Goal: Task Accomplishment & Management: Complete application form

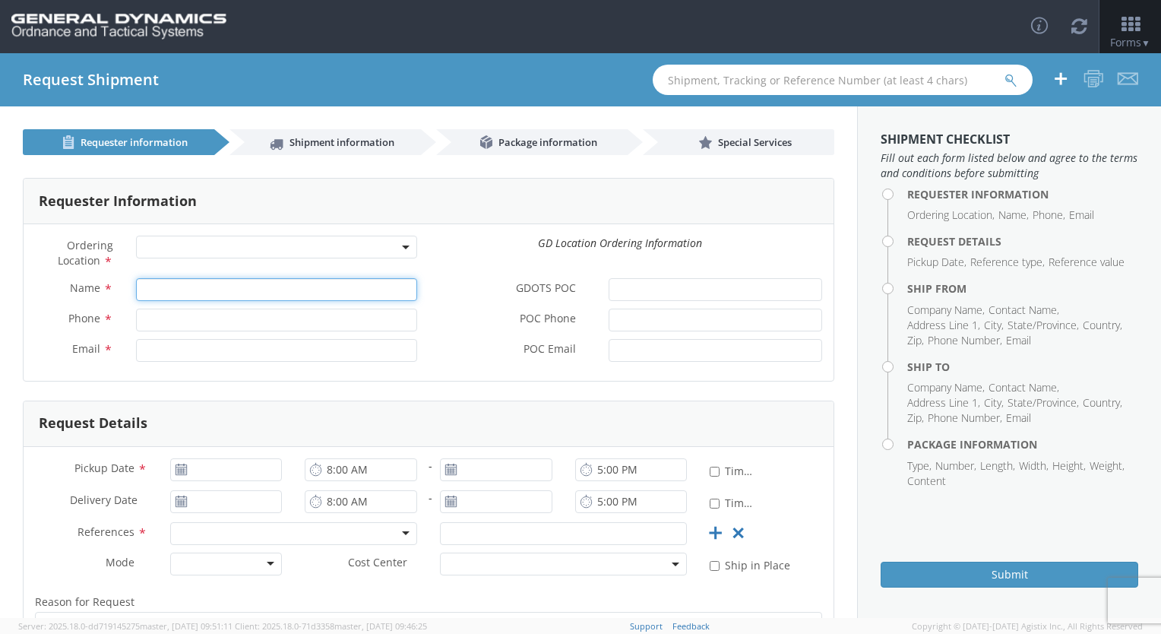
click at [204, 295] on input "Name *" at bounding box center [276, 289] width 281 height 23
select select
type input "[PERSON_NAME]"
type input "2059082965"
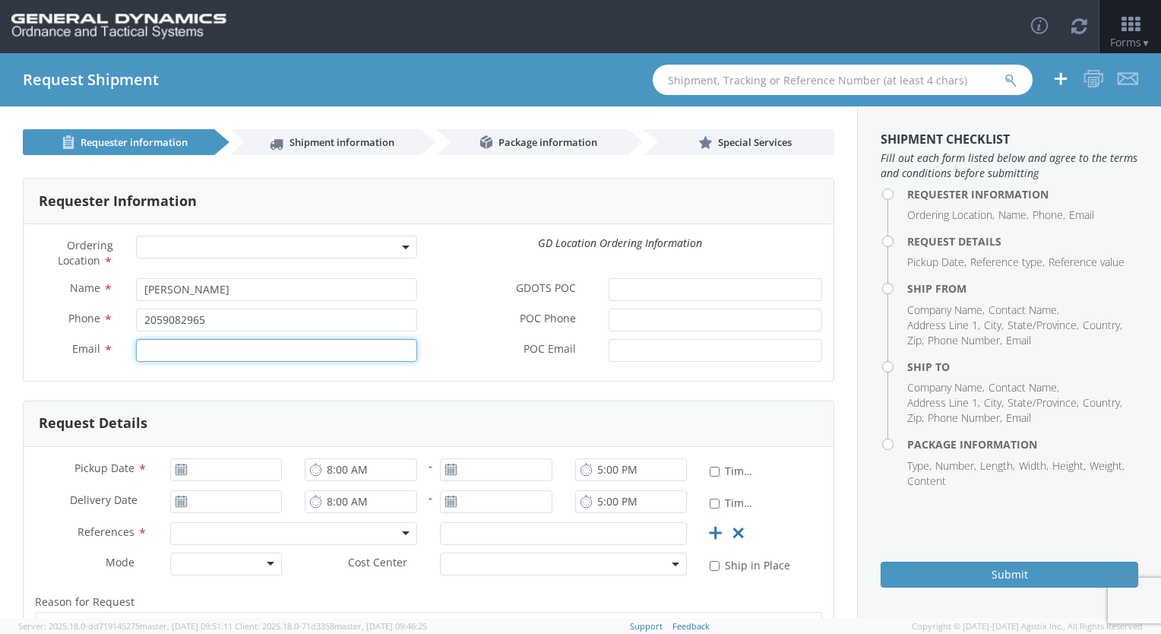
type input "[EMAIL_ADDRESS][DOMAIN_NAME]"
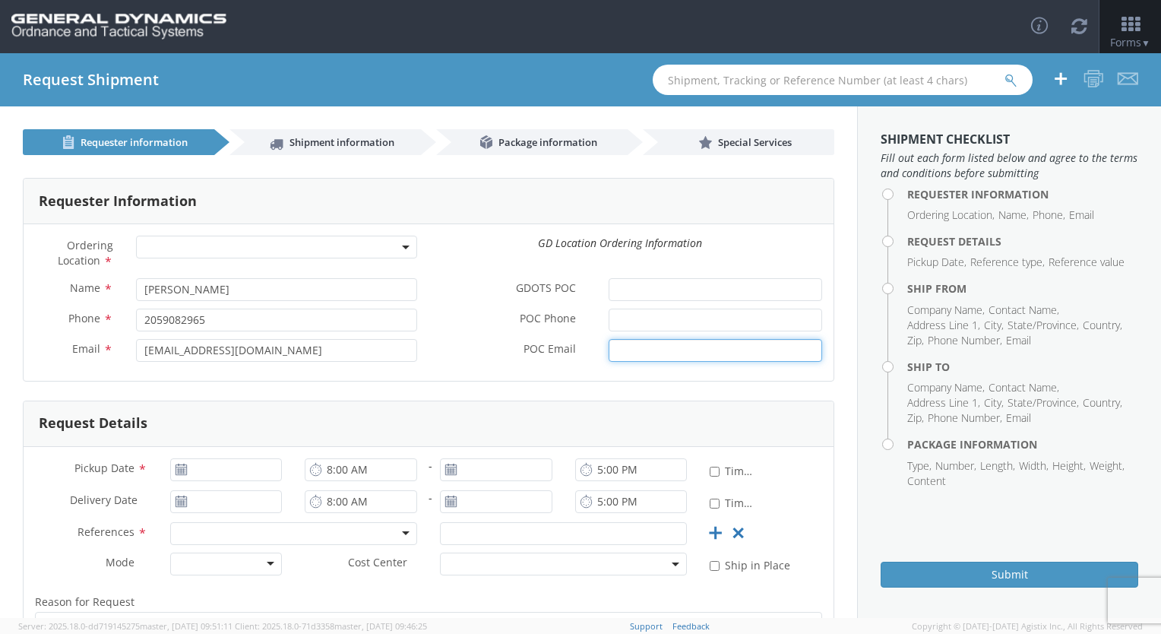
type input "[PERSON_NAME][EMAIL_ADDRESS][PERSON_NAME][DOMAIN_NAME]"
type input "[DATE]"
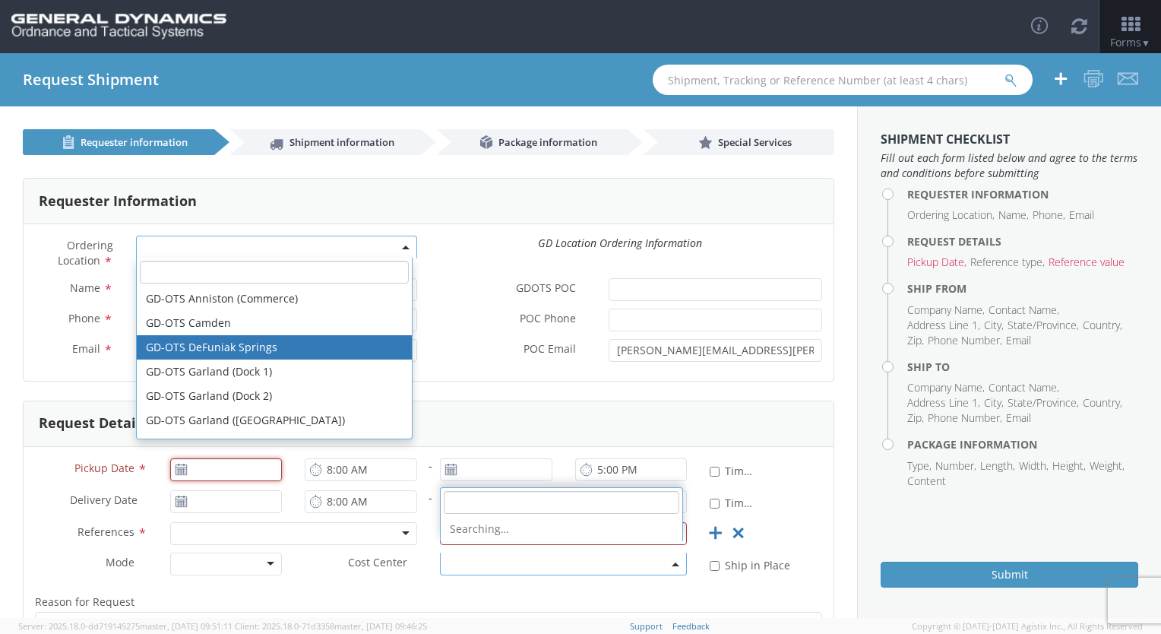
type input "[DATE]"
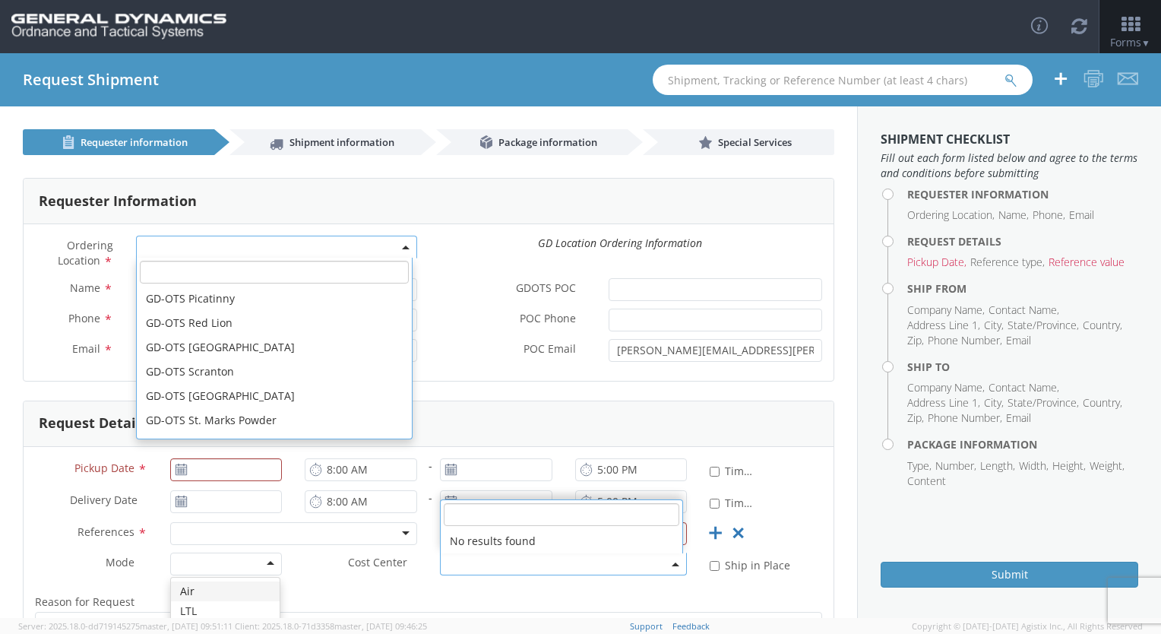
scroll to position [423, 0]
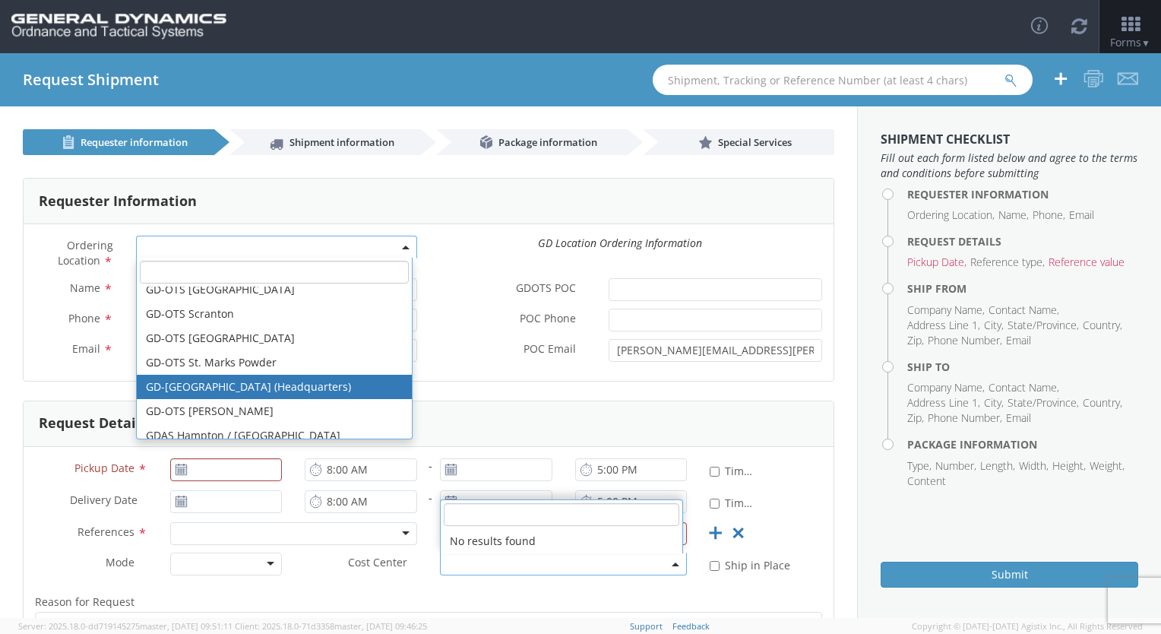
select select "307"
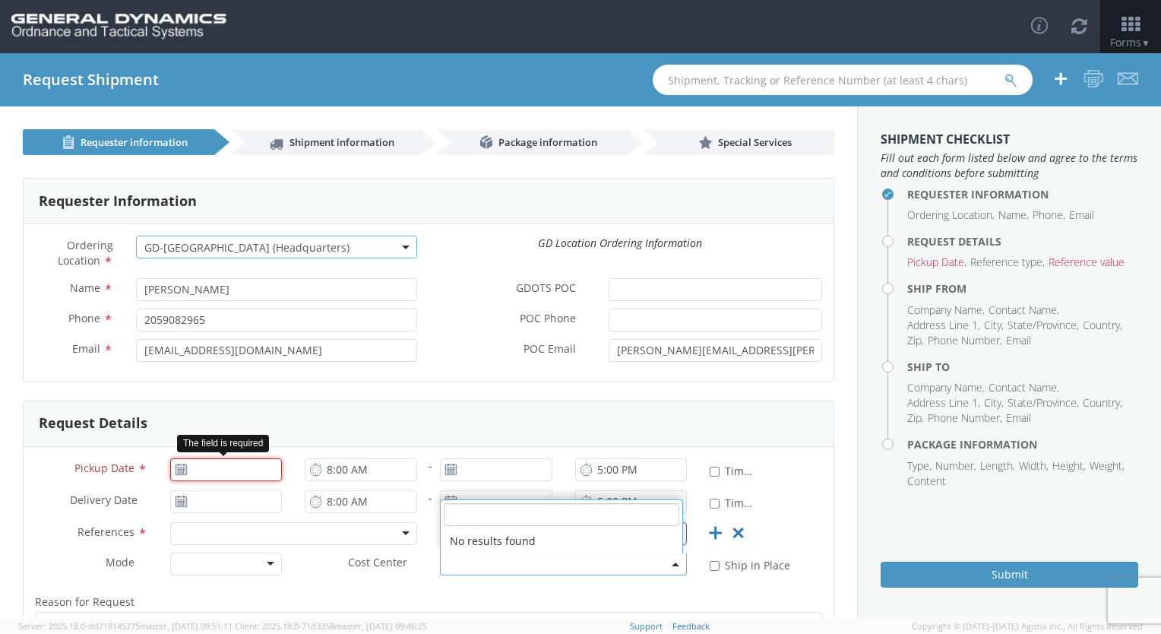
type input "[DATE]"
click at [235, 474] on input "[DATE]" at bounding box center [226, 469] width 112 height 23
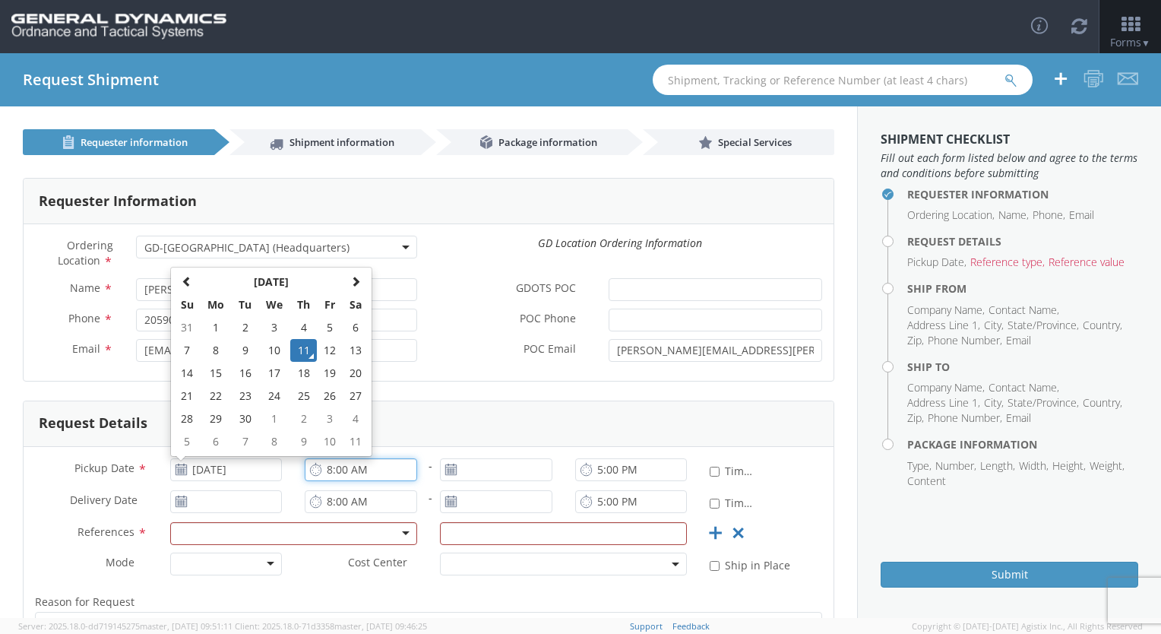
click at [326, 468] on input "8:00 AM" at bounding box center [361, 469] width 112 height 23
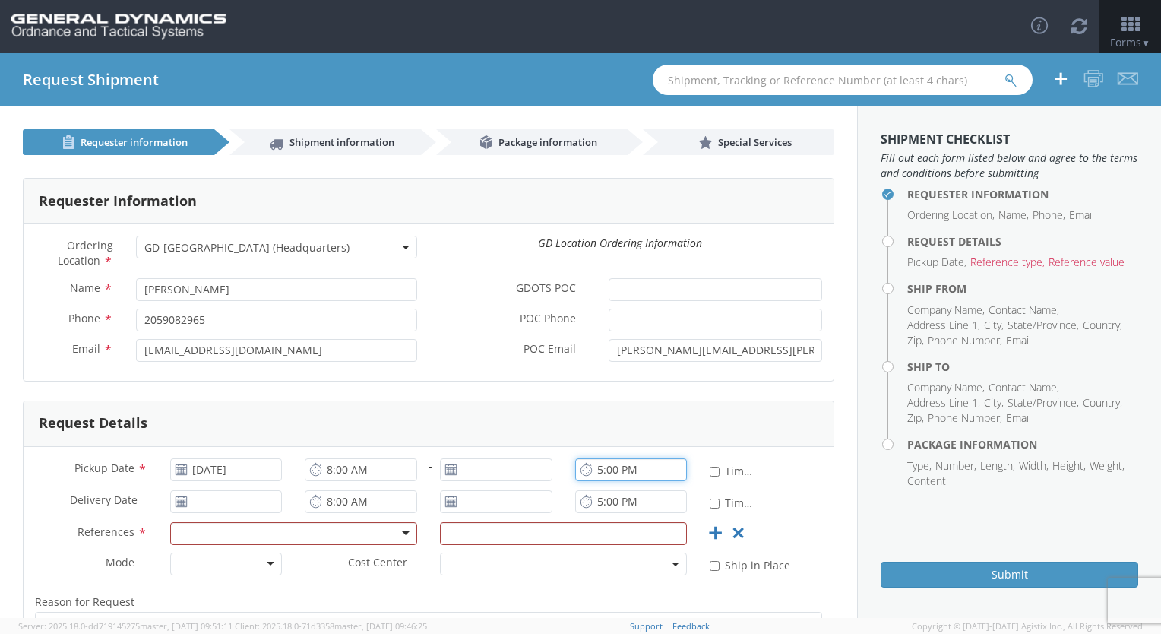
click at [590, 469] on input "5:00 PM" at bounding box center [631, 469] width 112 height 23
type input "3:00 PM"
type input "[DATE]"
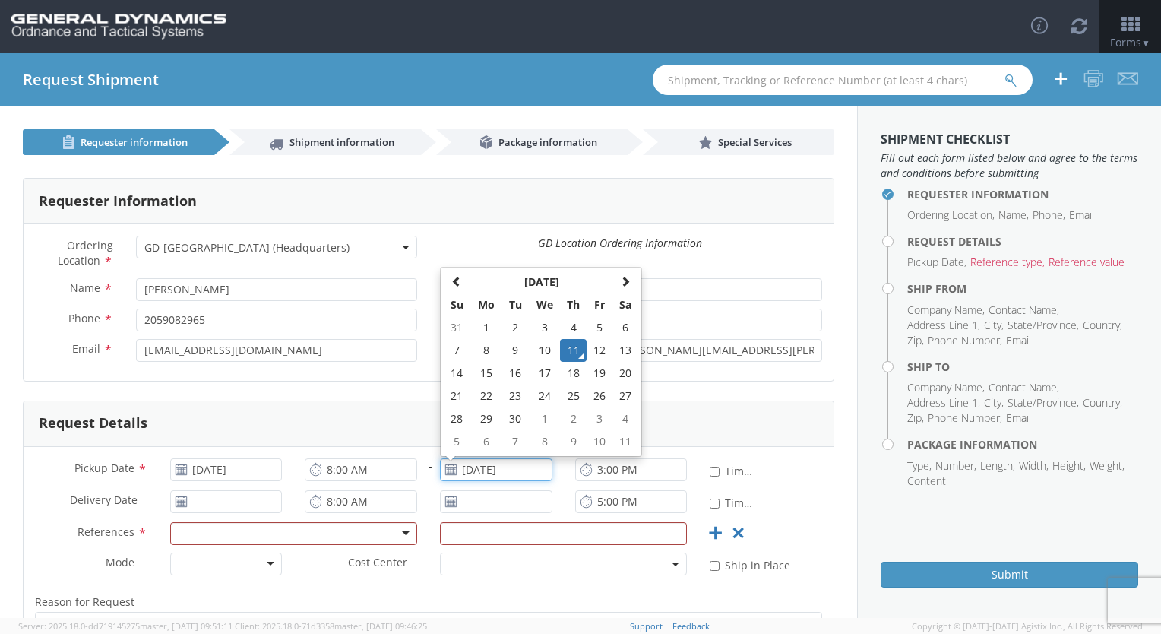
click at [518, 472] on input "[DATE]" at bounding box center [496, 469] width 112 height 23
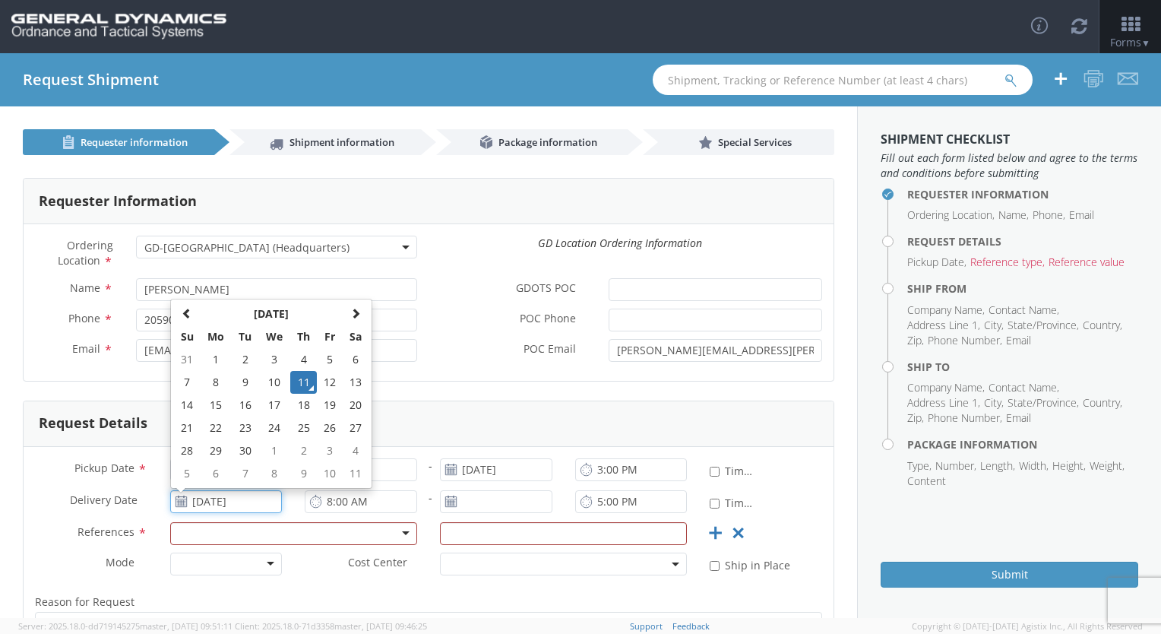
click at [240, 502] on input "[DATE]" at bounding box center [226, 501] width 112 height 23
click at [335, 391] on td "12" at bounding box center [330, 382] width 26 height 23
type input "[DATE]"
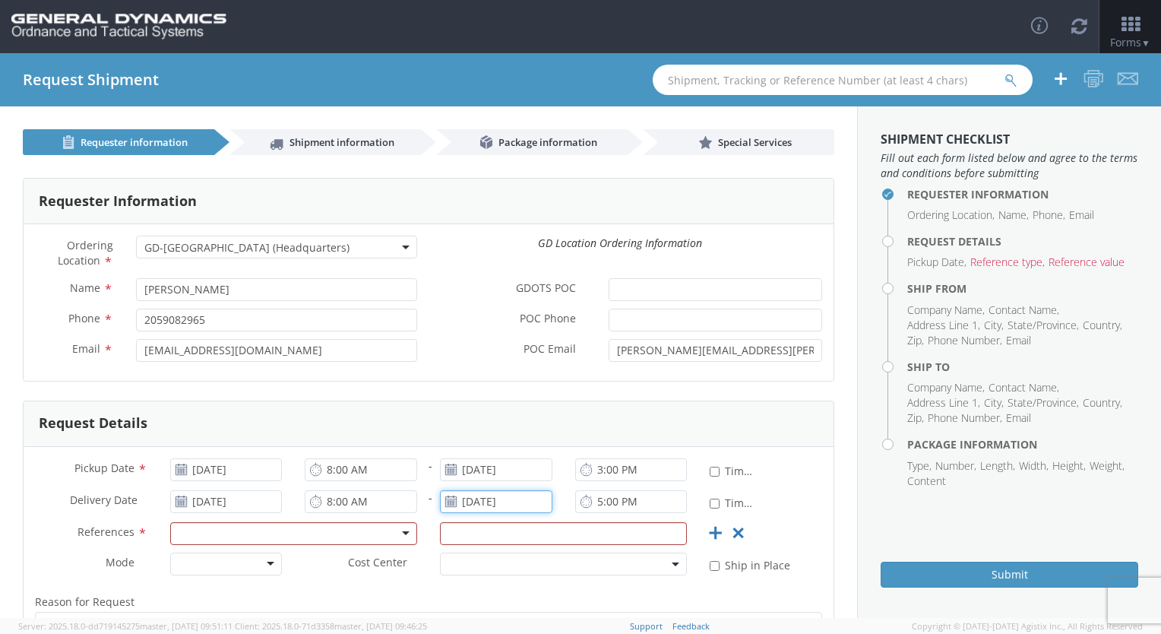
click at [477, 509] on input "[DATE]" at bounding box center [496, 501] width 112 height 23
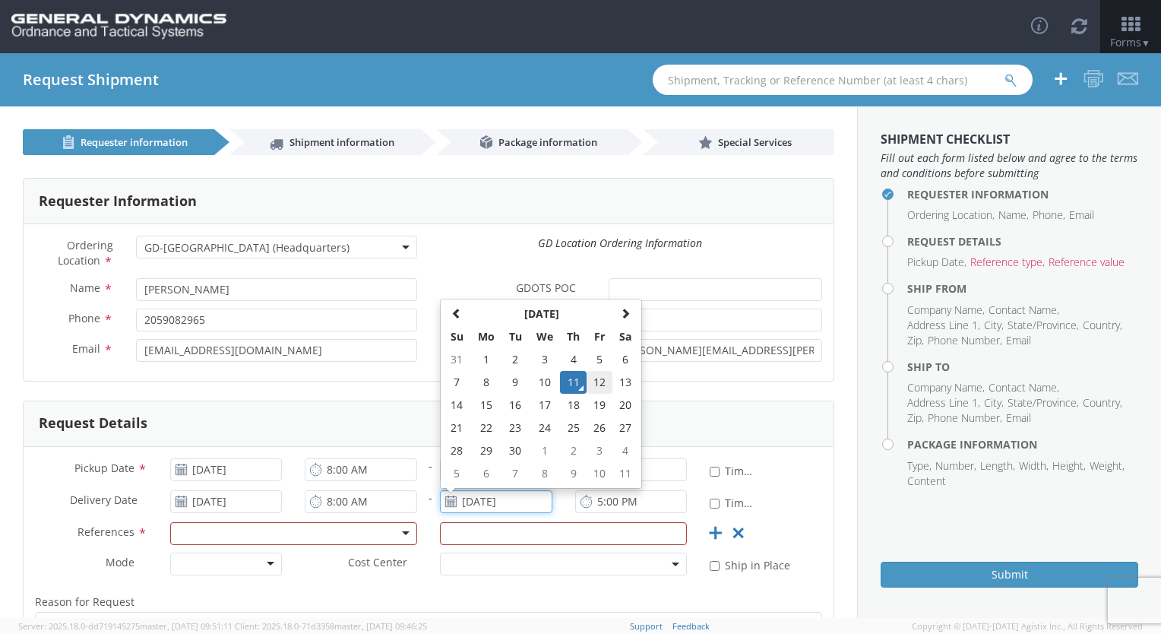
click at [596, 385] on td "12" at bounding box center [600, 382] width 26 height 23
type input "[DATE]"
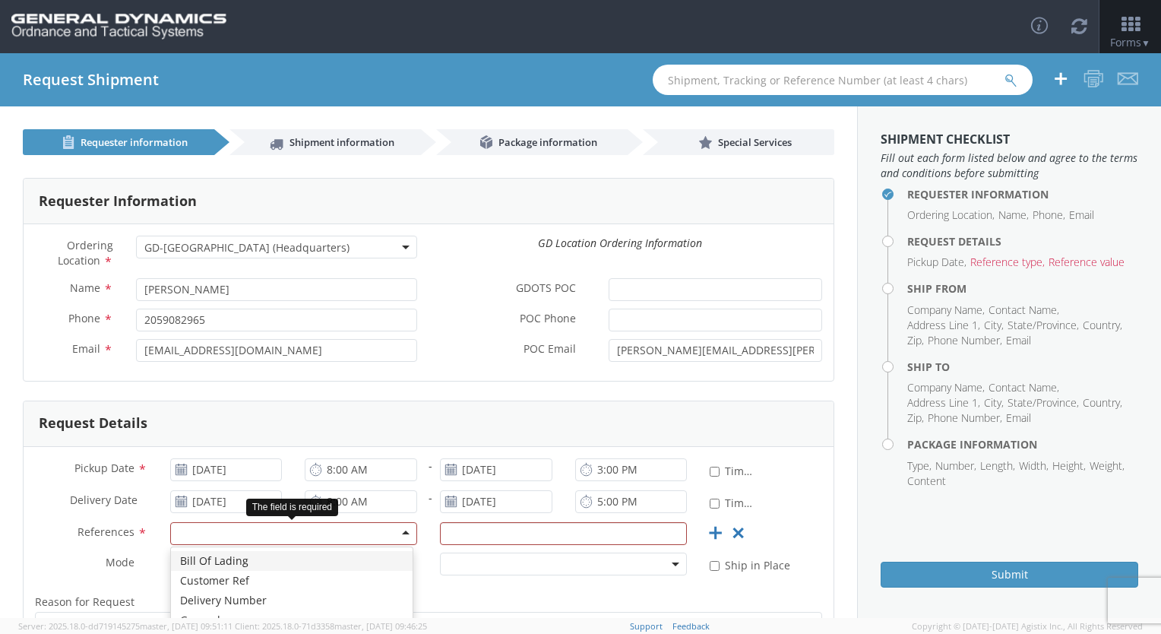
click at [347, 529] on div at bounding box center [293, 533] width 247 height 23
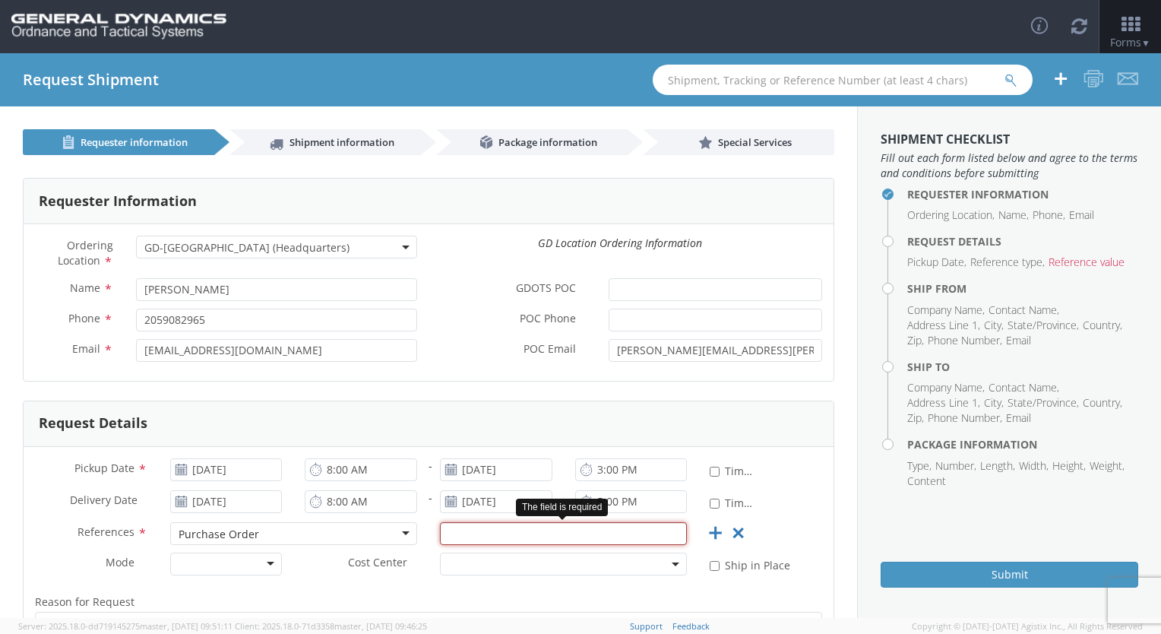
click at [543, 533] on input "text" at bounding box center [563, 533] width 247 height 23
type input "89705"
click at [267, 567] on div at bounding box center [226, 564] width 112 height 23
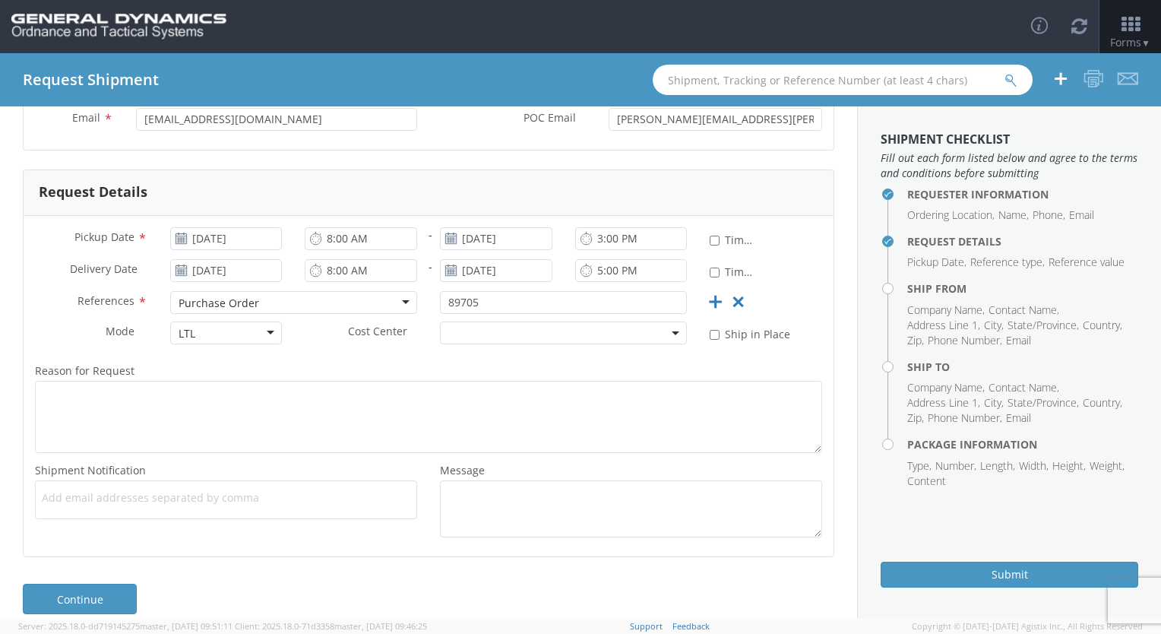
scroll to position [238, 0]
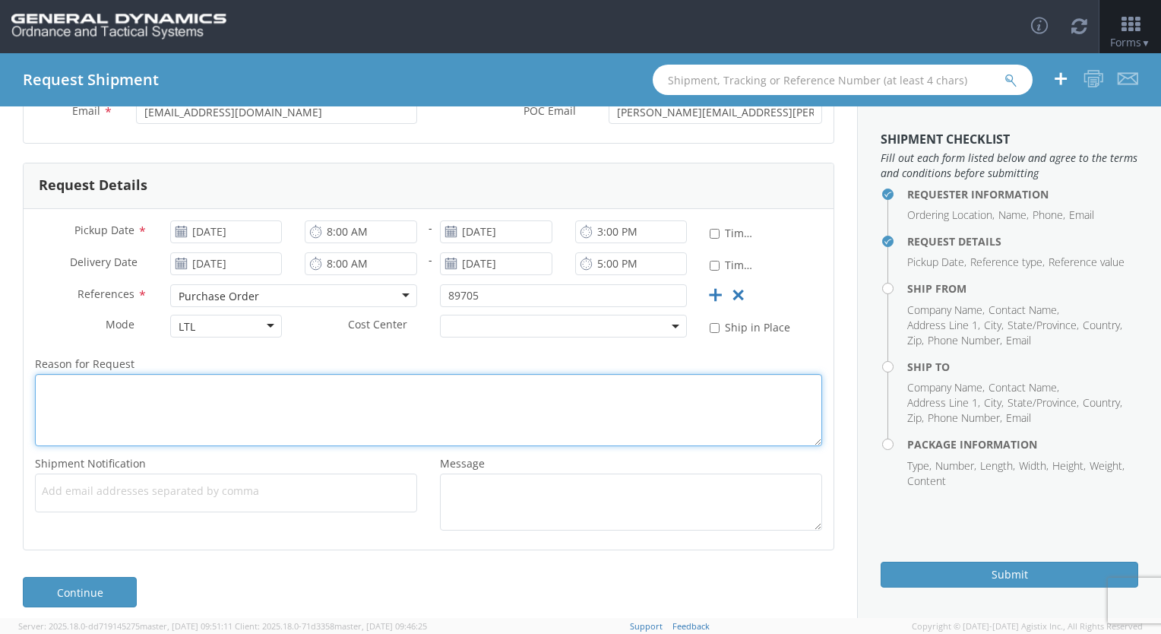
click at [313, 394] on textarea "Reason for Request *" at bounding box center [428, 410] width 787 height 72
type textarea "[PERSON_NAME] has requested a pickup"
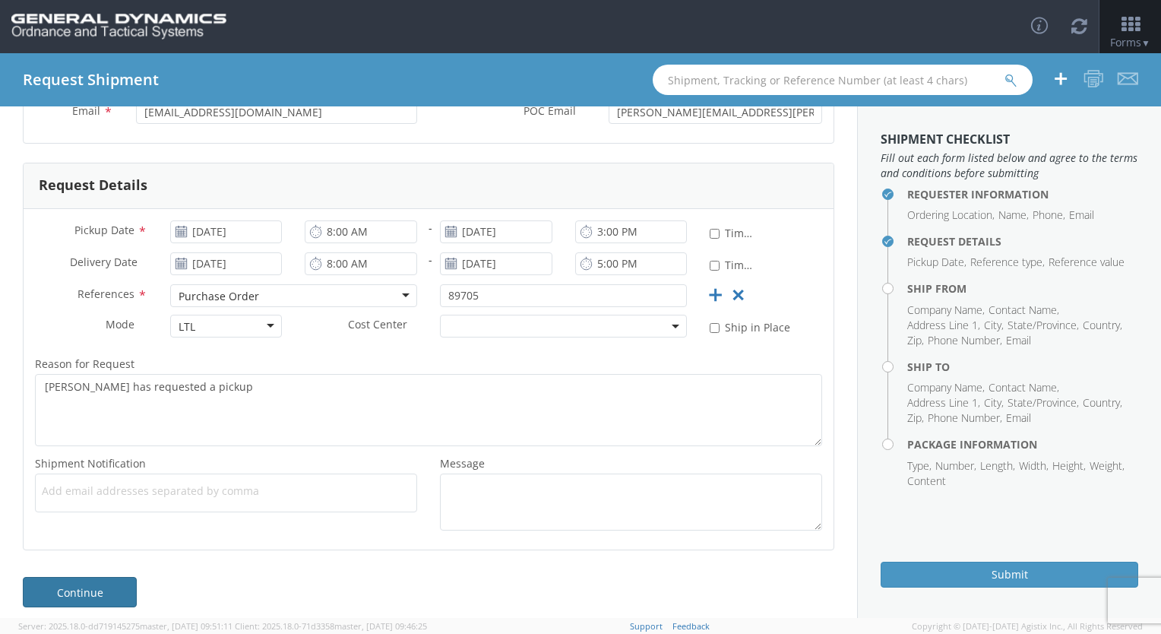
click at [86, 589] on link "Continue" at bounding box center [80, 592] width 114 height 30
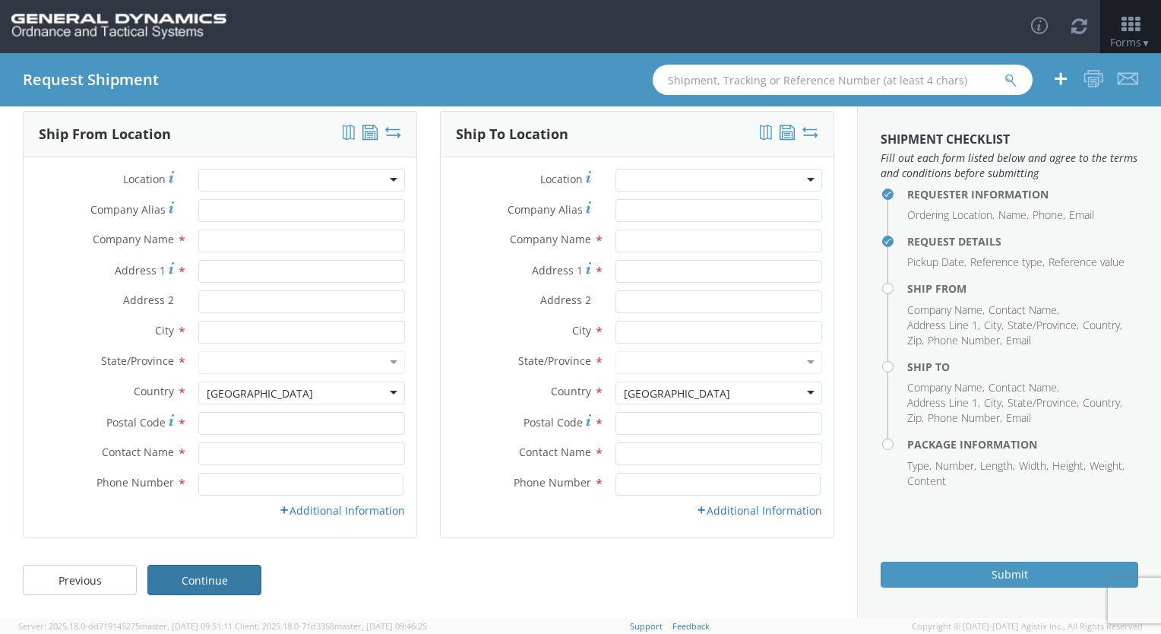
scroll to position [66, 0]
click at [230, 205] on input "Company Alias *" at bounding box center [301, 211] width 207 height 23
type input "[PERSON_NAME]"
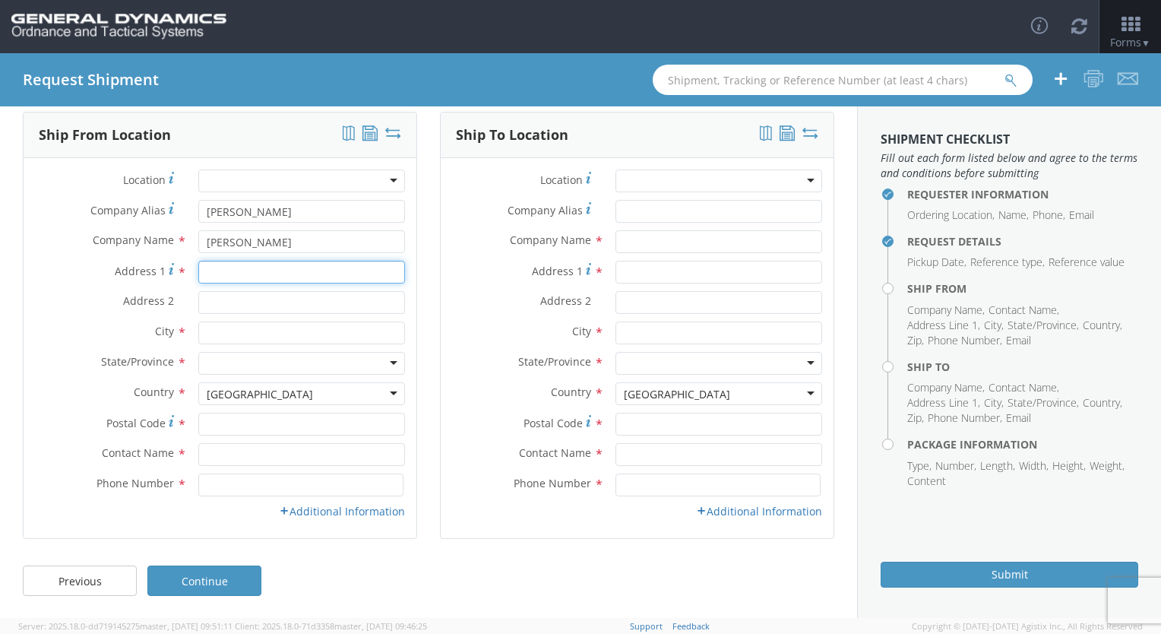
type input "[STREET_ADDRESS]"
type input "Paterson"
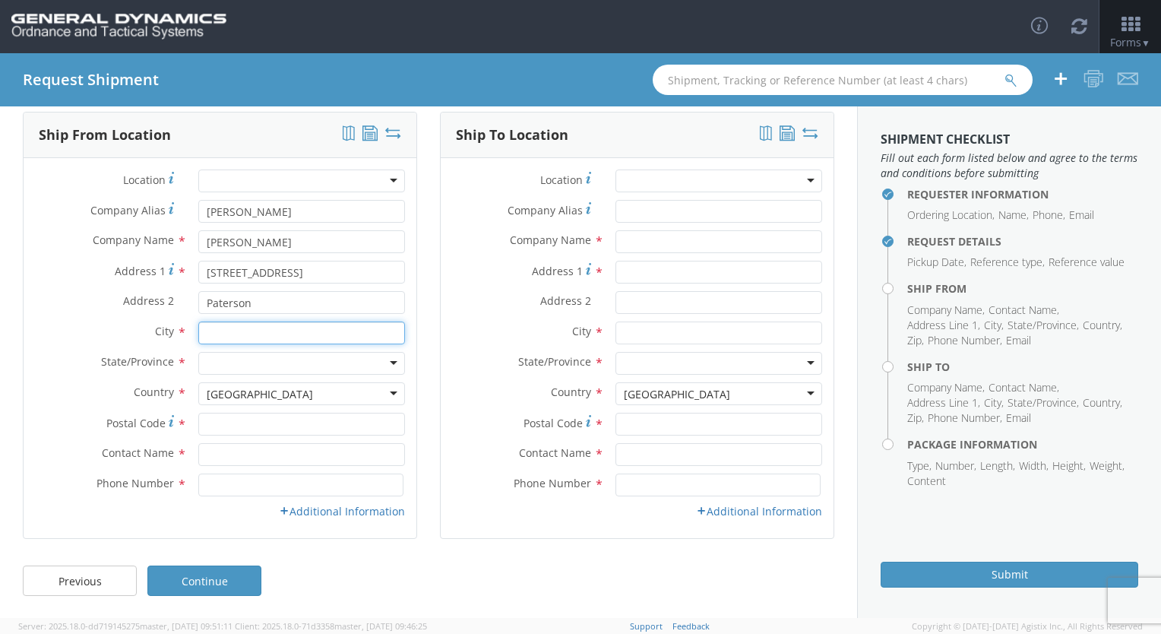
type input "Plantville"
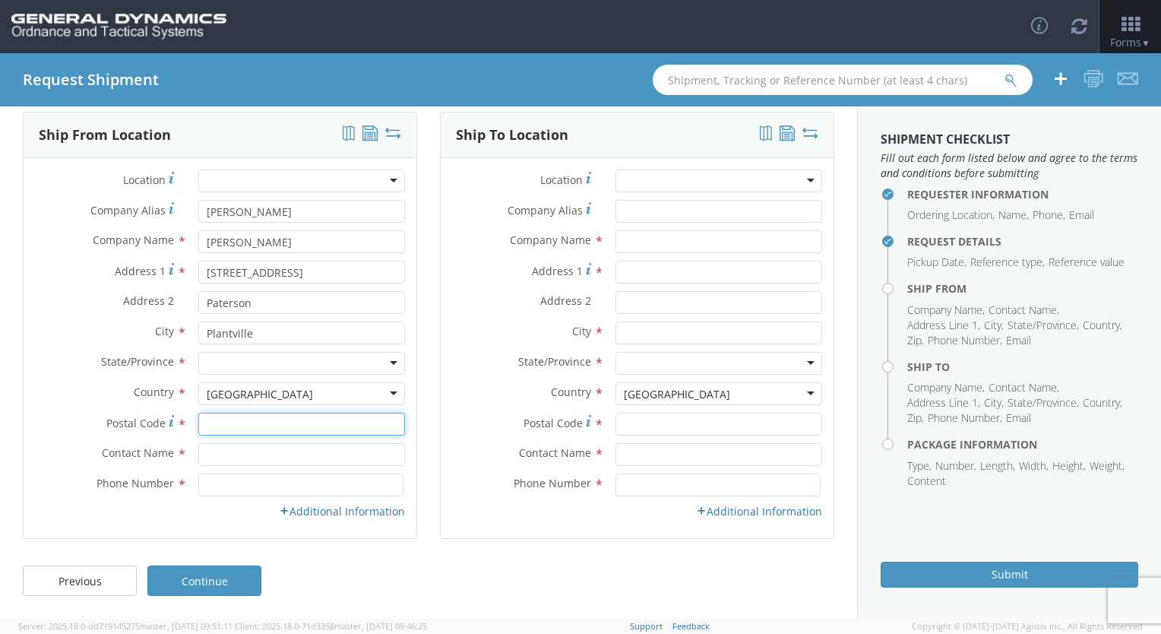
type input "06479"
type input "[PERSON_NAME]"
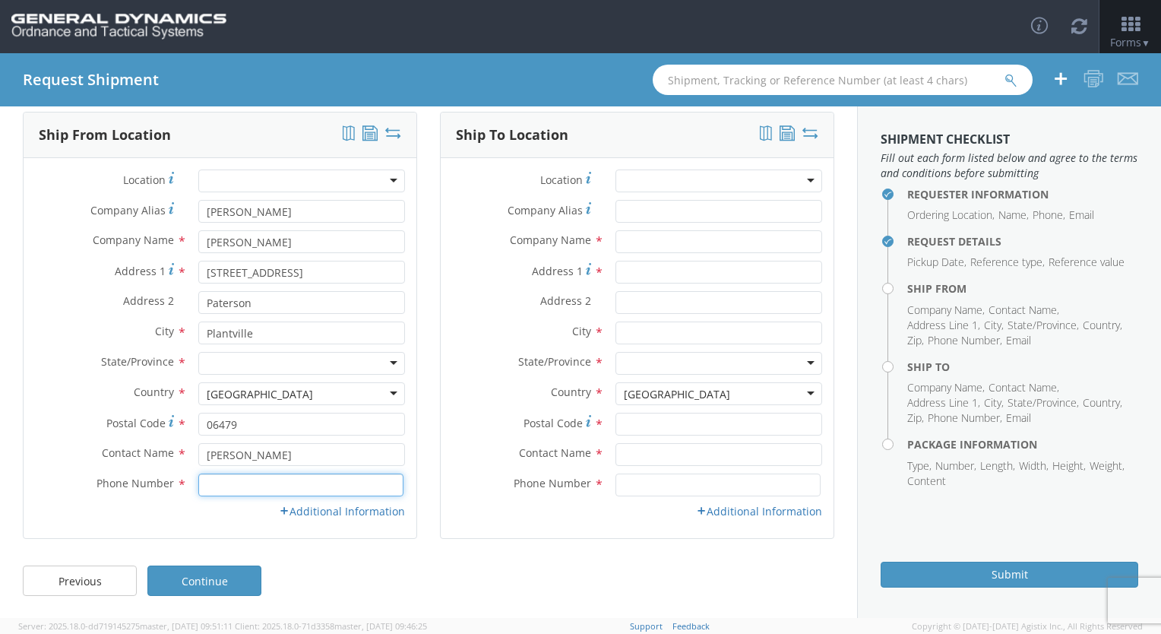
type input "[PHONE_NUMBER]"
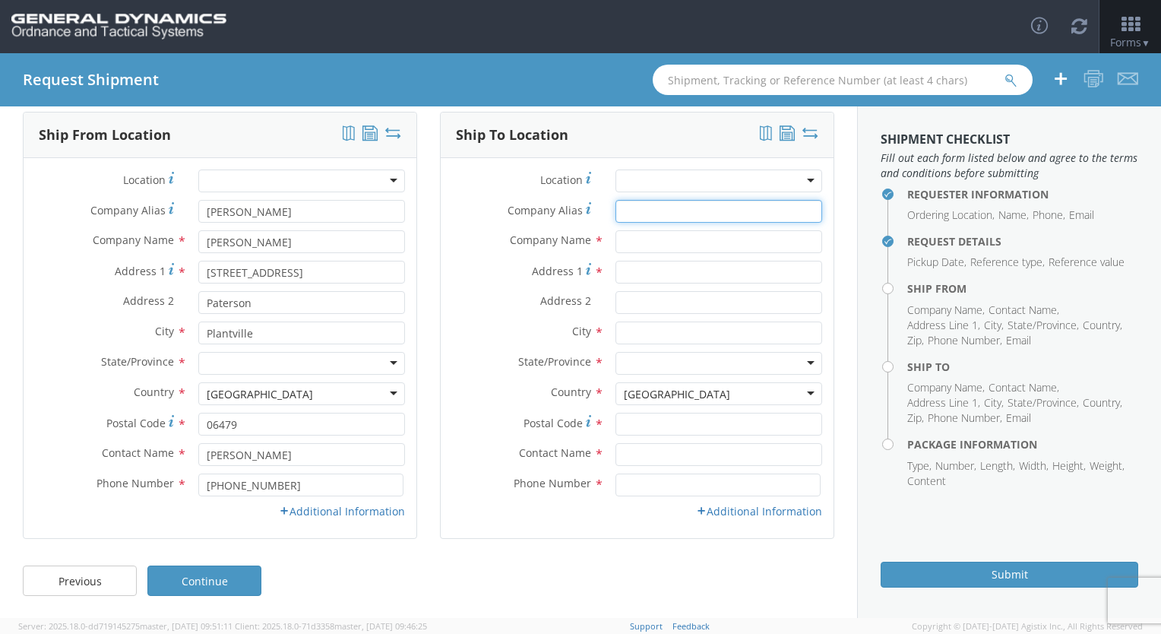
type input "[PERSON_NAME] Corportation"
type input "[PERSON_NAME] Corporation"
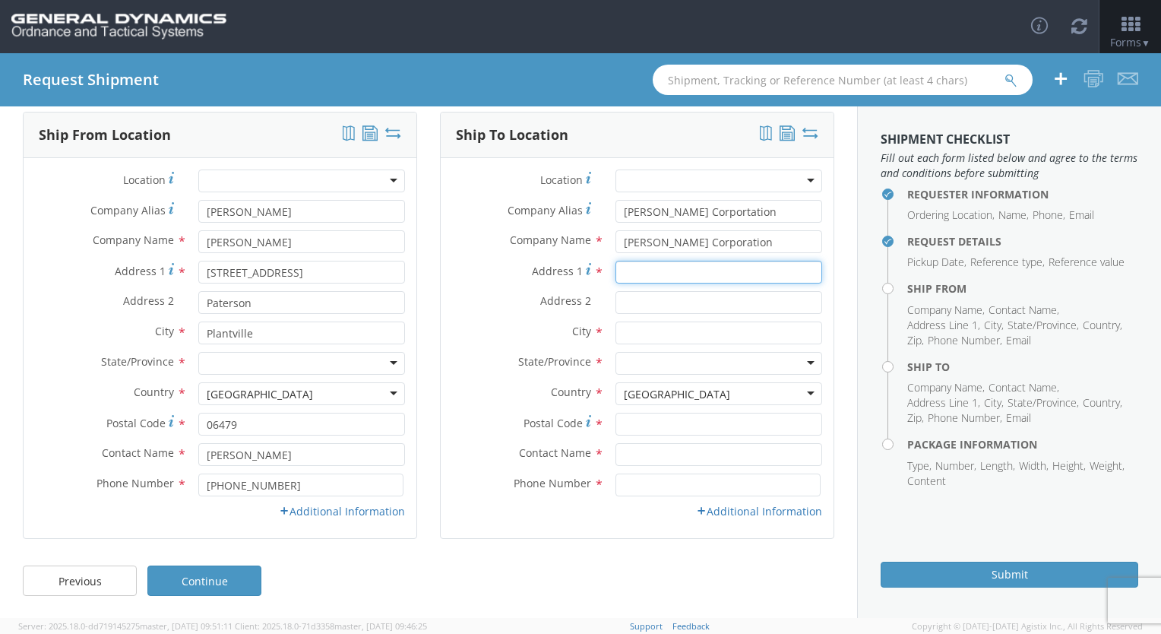
type input "[STREET_ADDRESS]"
type input "PO 90087"
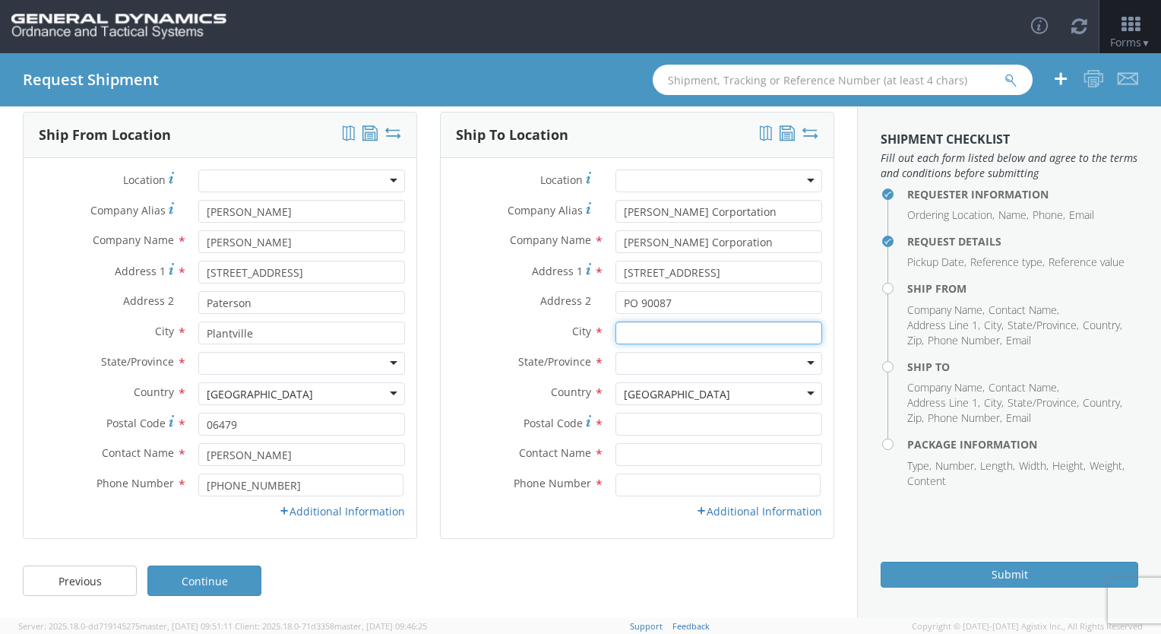
type input "Paterson"
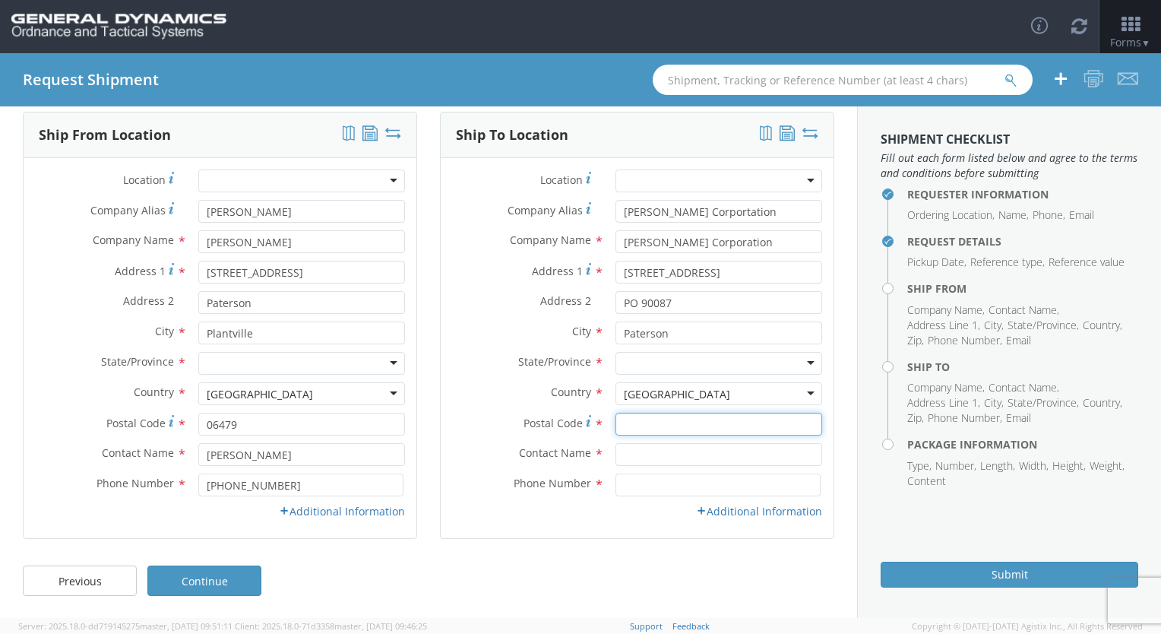
type input "07513"
type input "[PERSON_NAME]"
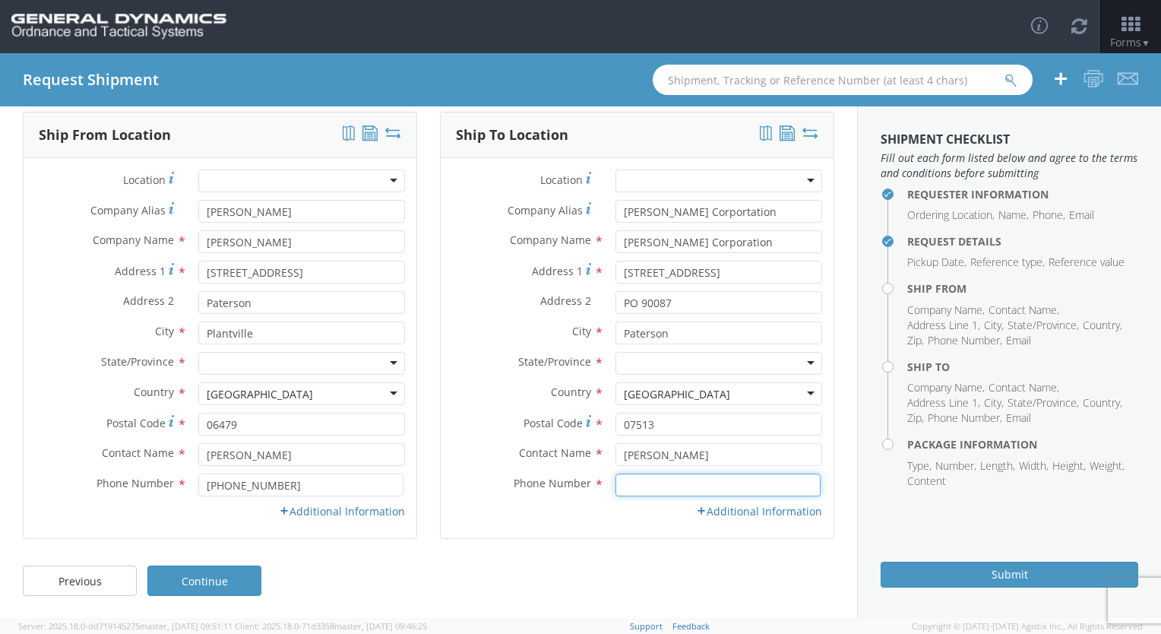
type input "[PHONE_NUMBER]"
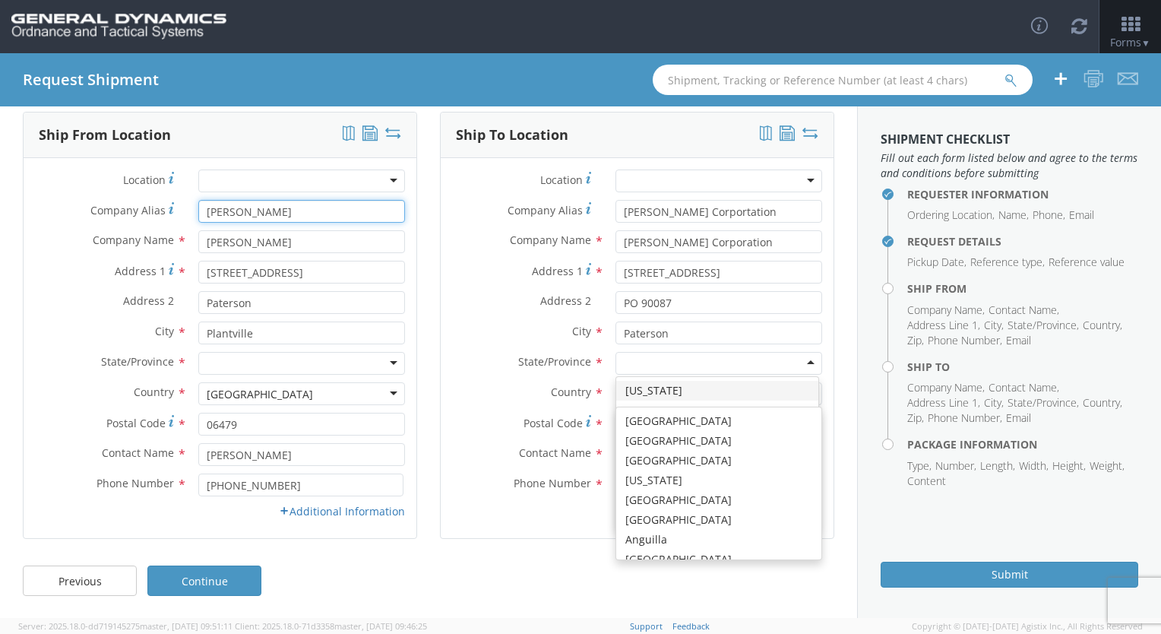
scroll to position [3831, 0]
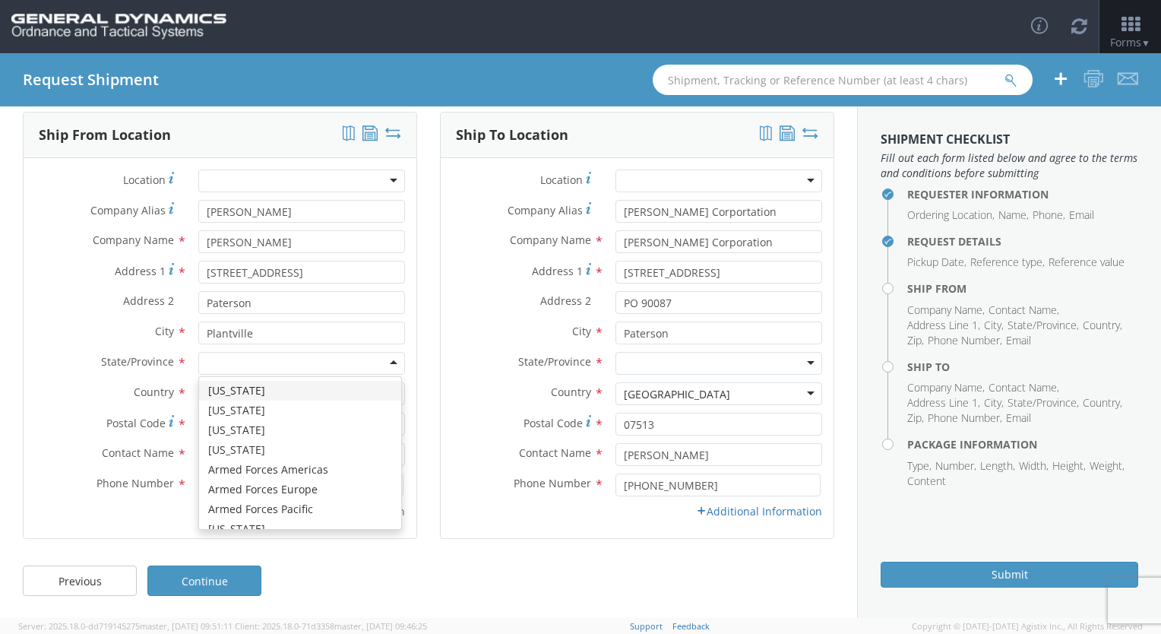
click at [270, 365] on div at bounding box center [301, 363] width 207 height 23
click at [390, 364] on div at bounding box center [301, 363] width 207 height 23
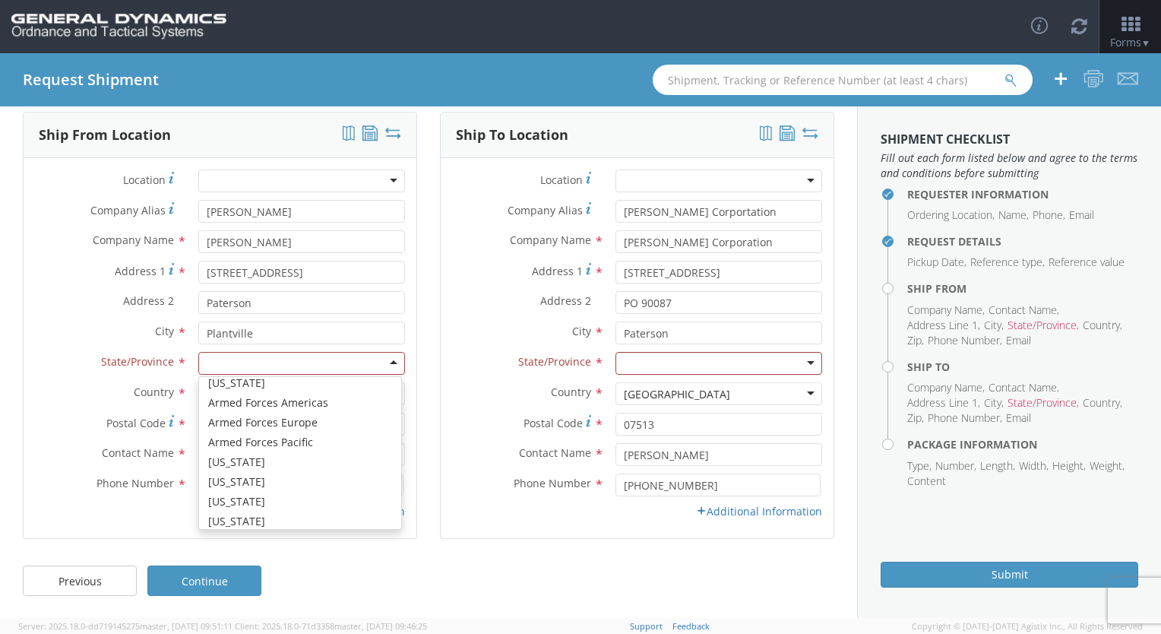
scroll to position [106, 0]
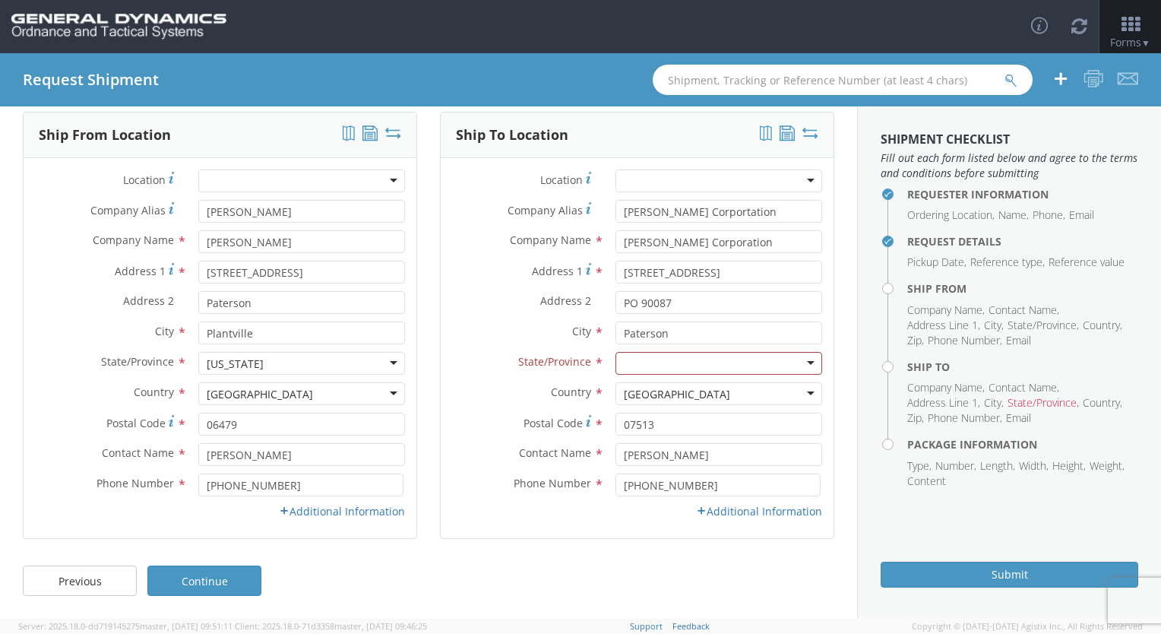
click at [635, 369] on div at bounding box center [719, 363] width 207 height 23
click at [333, 510] on link "Additional Information" at bounding box center [342, 511] width 126 height 14
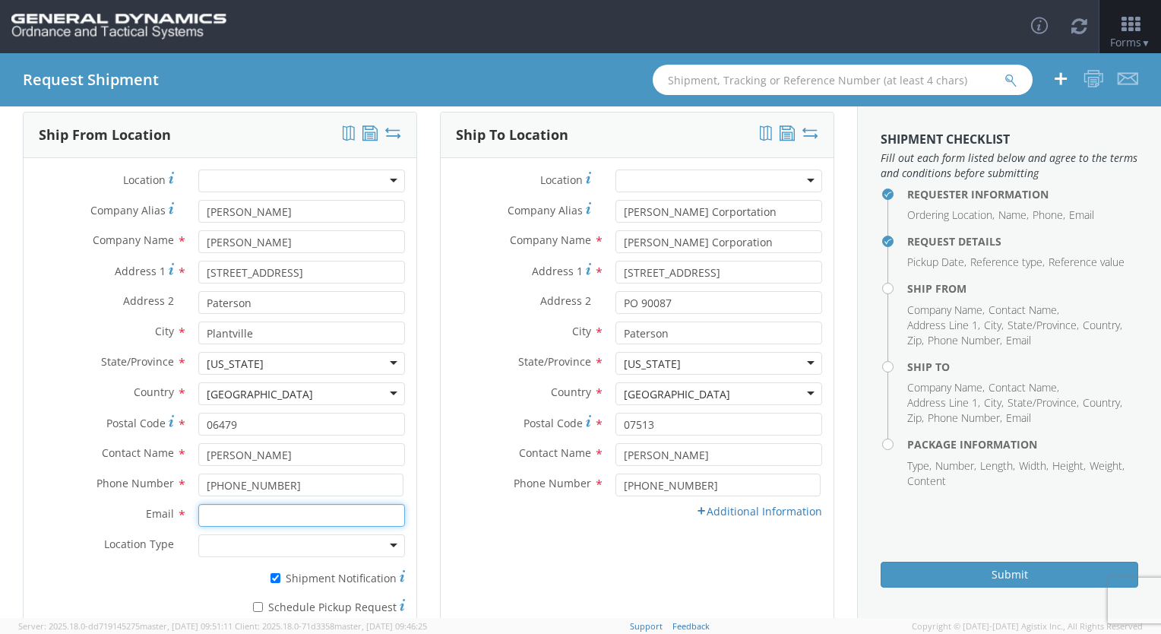
click at [311, 518] on input "Email *" at bounding box center [301, 515] width 207 height 23
type input "[EMAIL_ADDRESS][DOMAIN_NAME]"
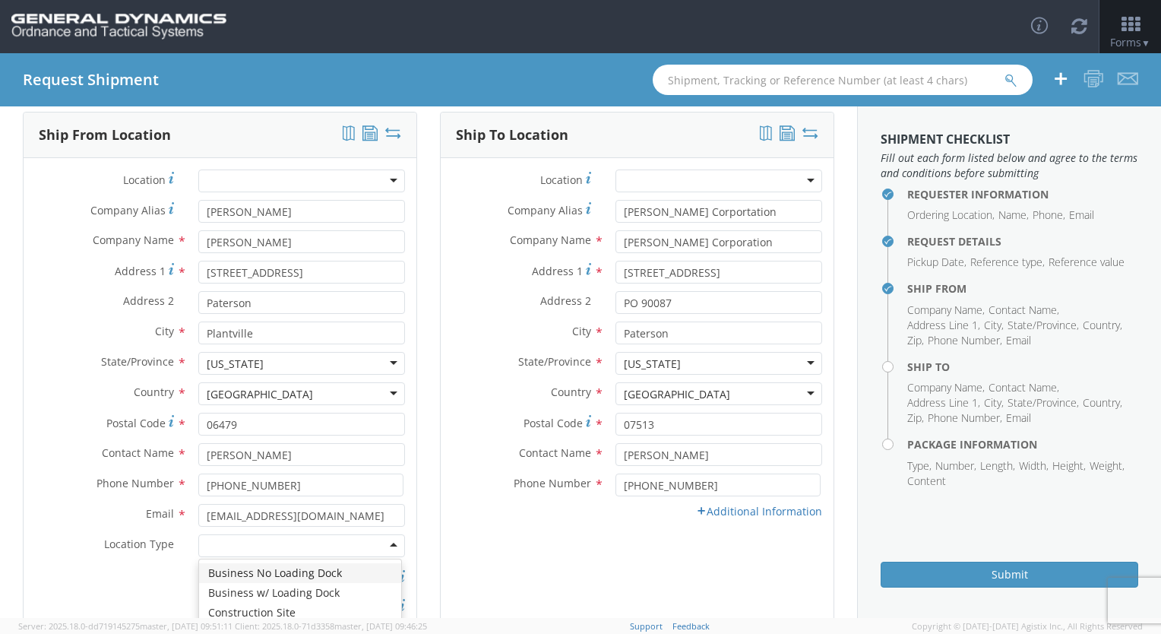
click at [294, 543] on div at bounding box center [301, 545] width 207 height 23
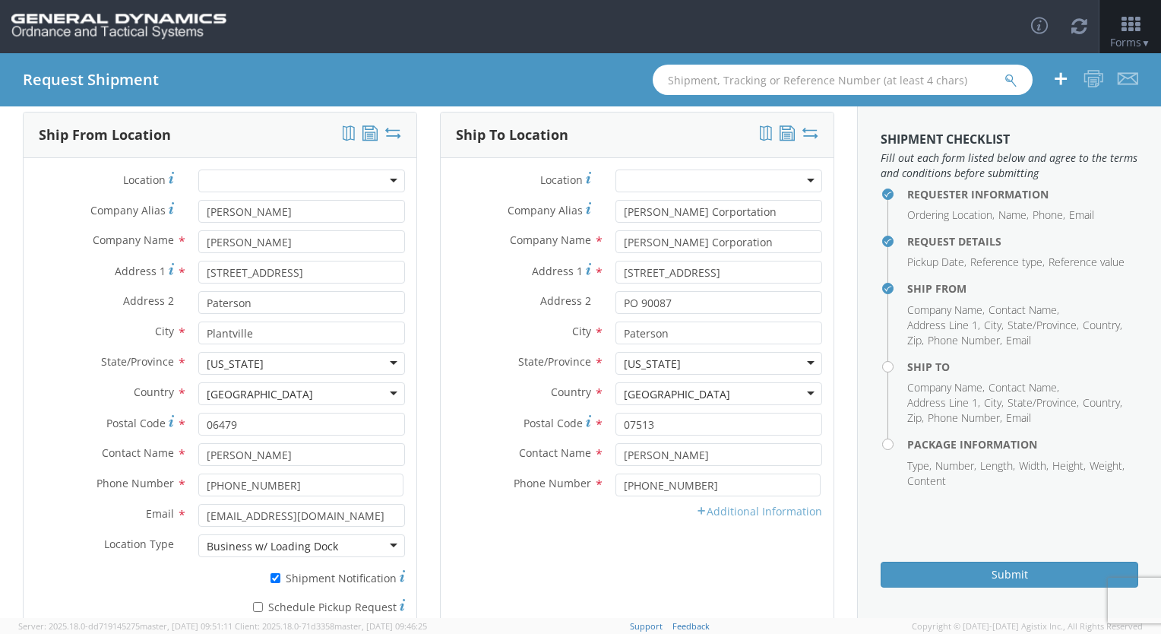
click at [696, 515] on link "Additional Information" at bounding box center [759, 511] width 126 height 14
click at [684, 518] on input "Email *" at bounding box center [719, 515] width 207 height 23
type input "[PERSON_NAME][EMAIL_ADDRESS][PERSON_NAME][DOMAIN_NAME]"
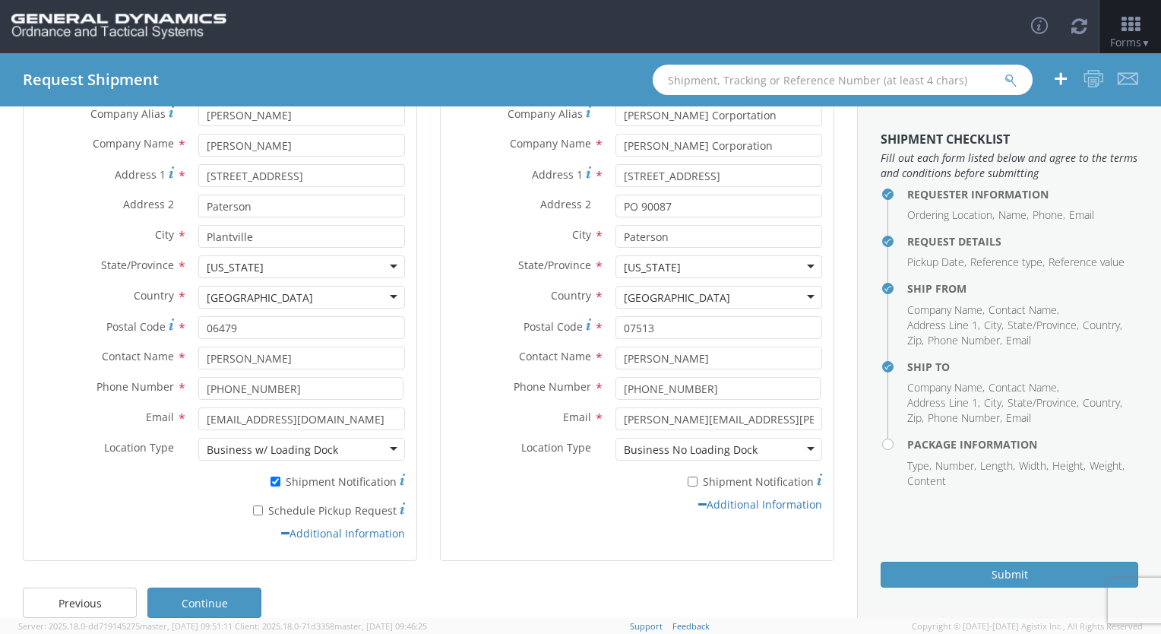
scroll to position [184, 0]
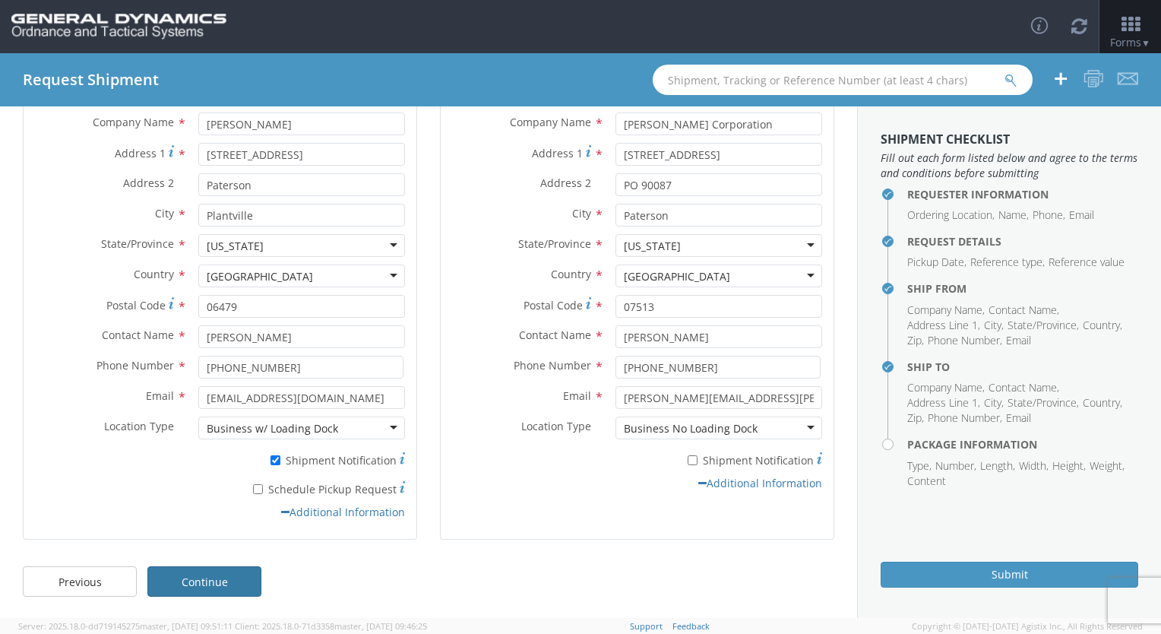
click at [211, 580] on link "Continue" at bounding box center [204, 581] width 114 height 30
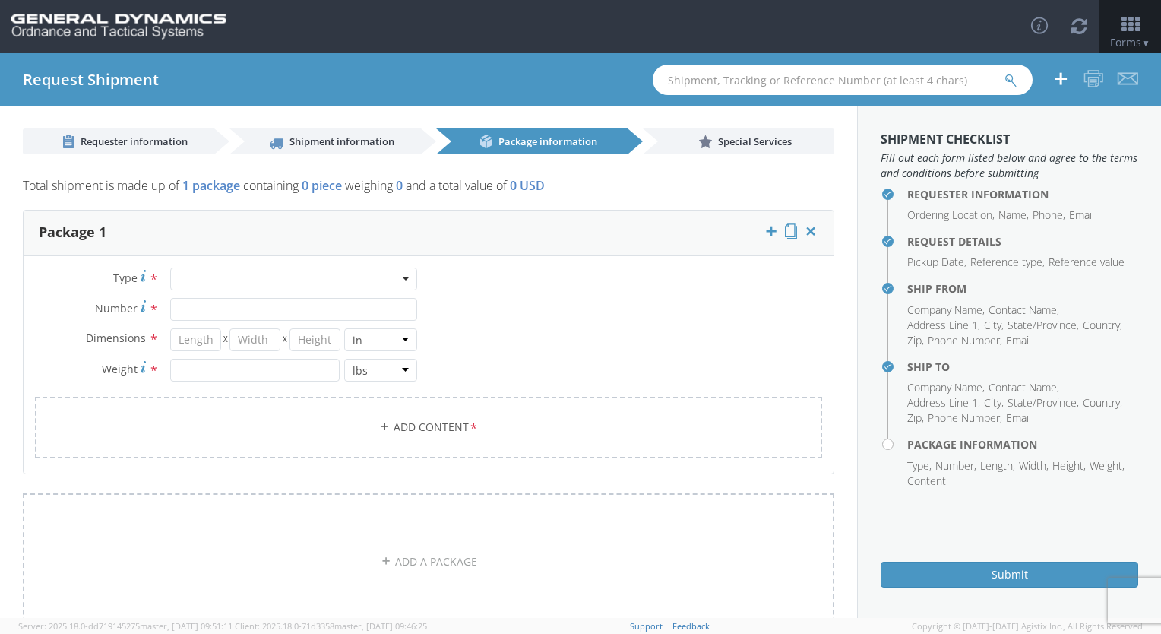
scroll to position [0, 0]
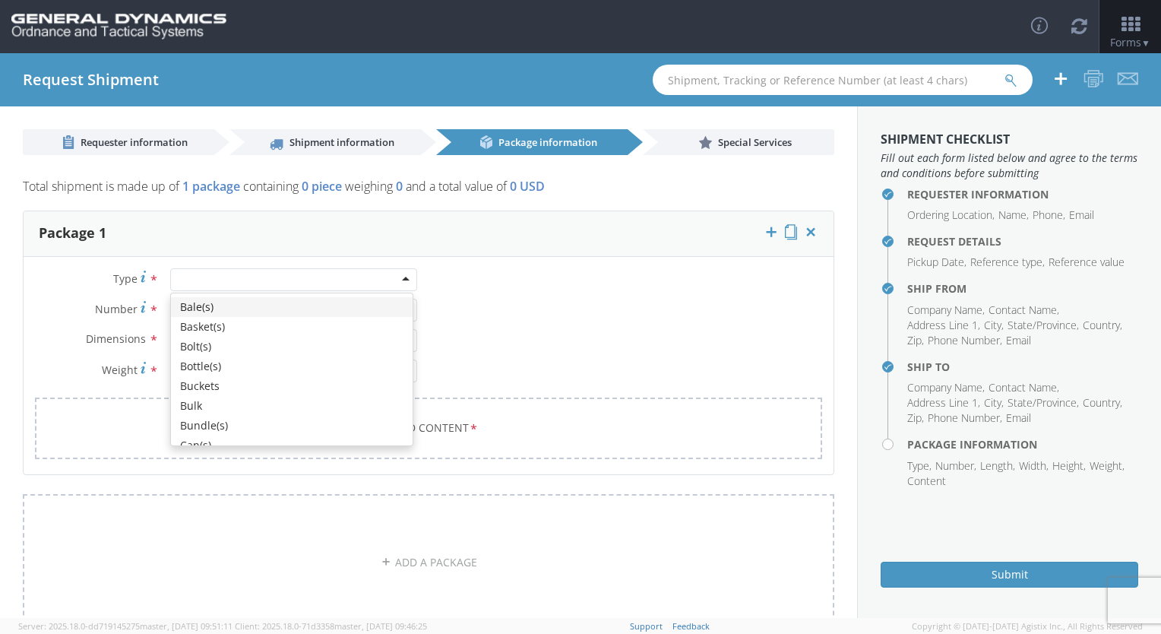
click at [226, 269] on div at bounding box center [293, 279] width 247 height 23
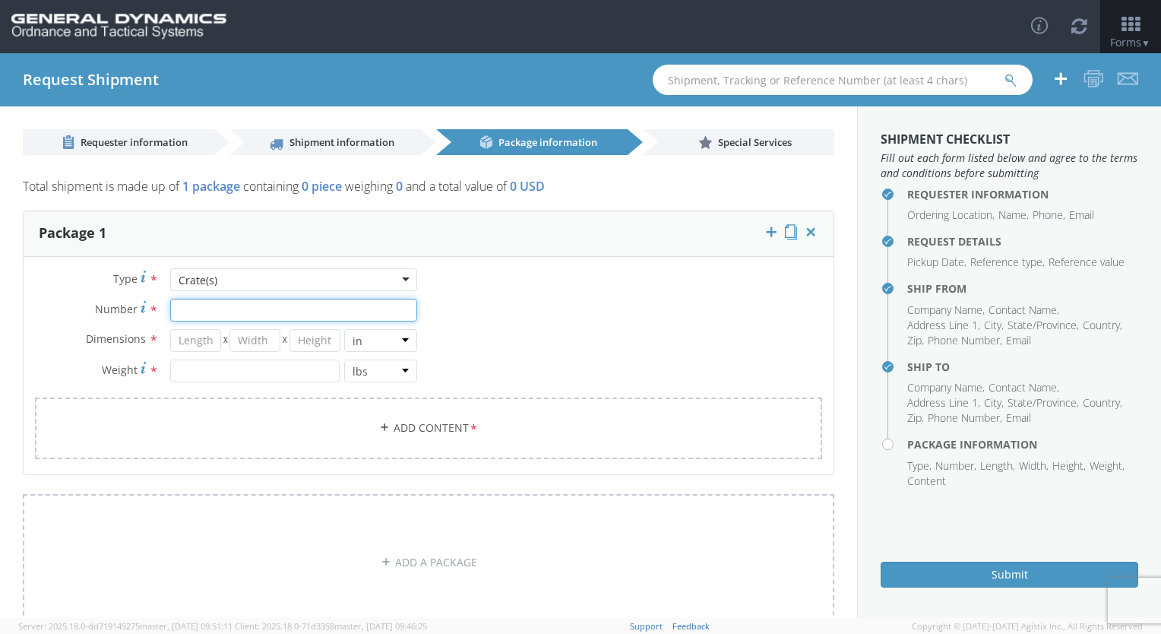
click at [271, 306] on input "Number *" at bounding box center [293, 310] width 247 height 23
type input "1"
click at [193, 342] on input "number" at bounding box center [195, 340] width 51 height 23
type input "57"
click at [233, 344] on input "number" at bounding box center [255, 340] width 51 height 23
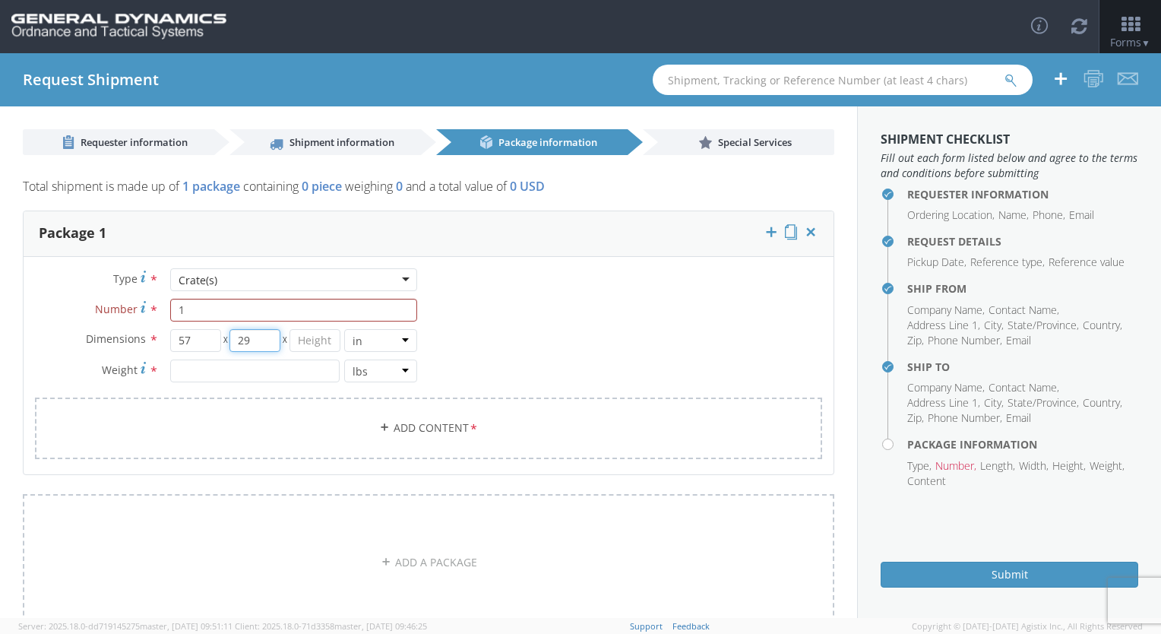
type input "29"
click at [301, 348] on input "number" at bounding box center [315, 340] width 51 height 23
type input "19"
click at [281, 369] on input "number" at bounding box center [255, 371] width 170 height 23
type input "1504"
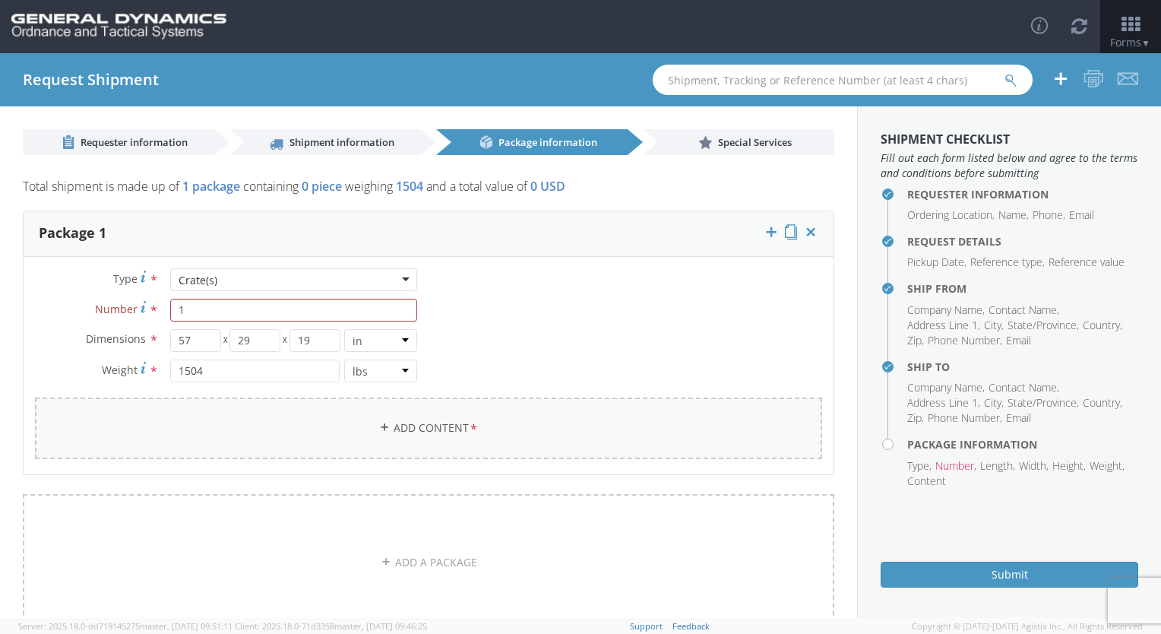
click at [442, 432] on link "Add Content *" at bounding box center [428, 429] width 787 height 62
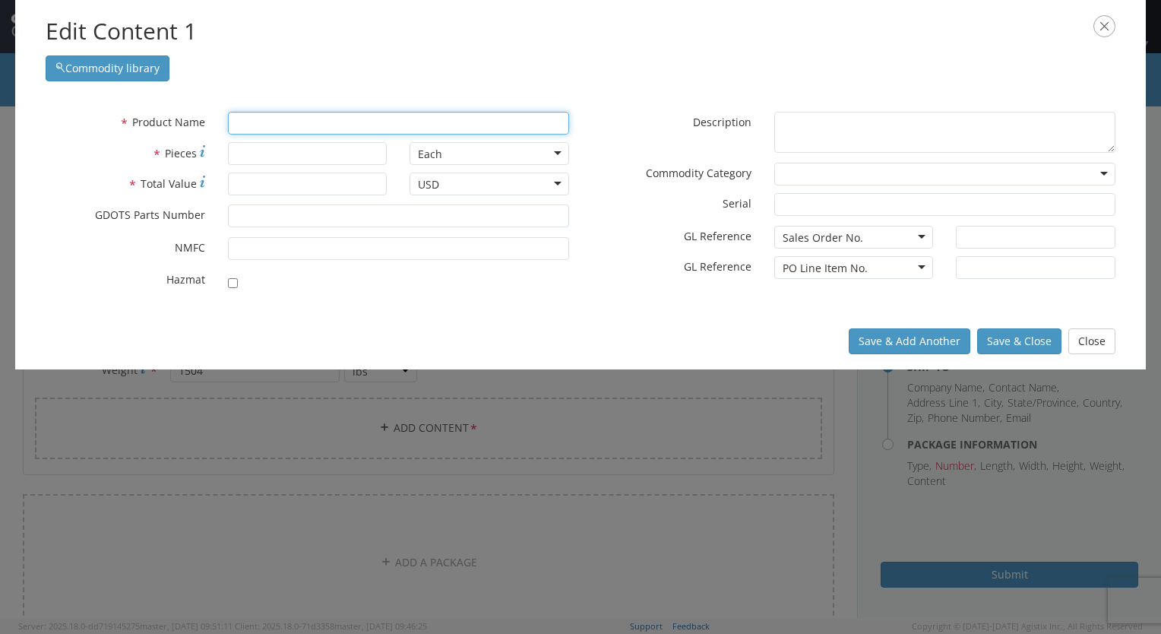
click at [325, 120] on input "text" at bounding box center [398, 123] width 341 height 23
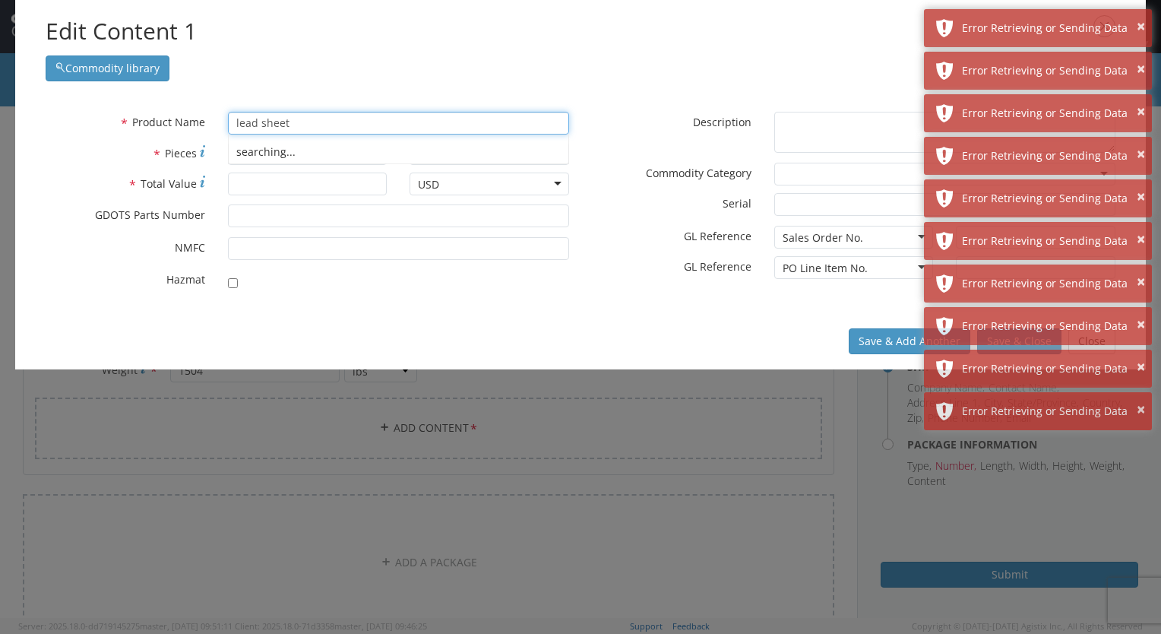
click at [295, 163] on div "searching..." at bounding box center [398, 150] width 341 height 30
click at [293, 153] on div "searching..." at bounding box center [399, 152] width 340 height 23
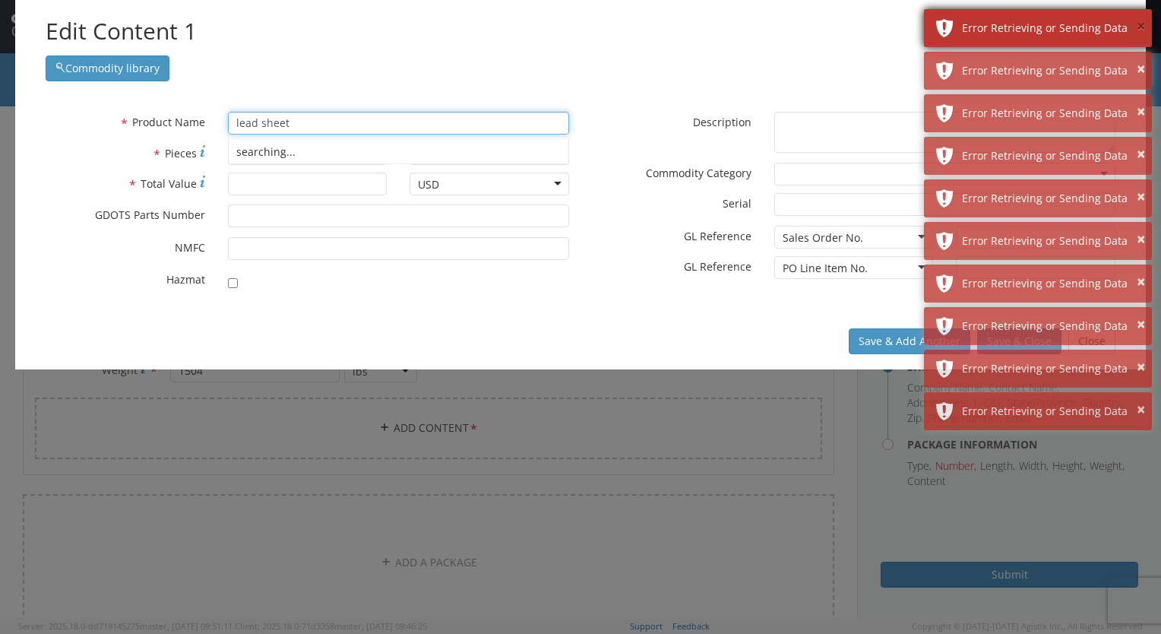
type input "lead sheet"
click at [1143, 27] on button "×" at bounding box center [1141, 27] width 8 height 22
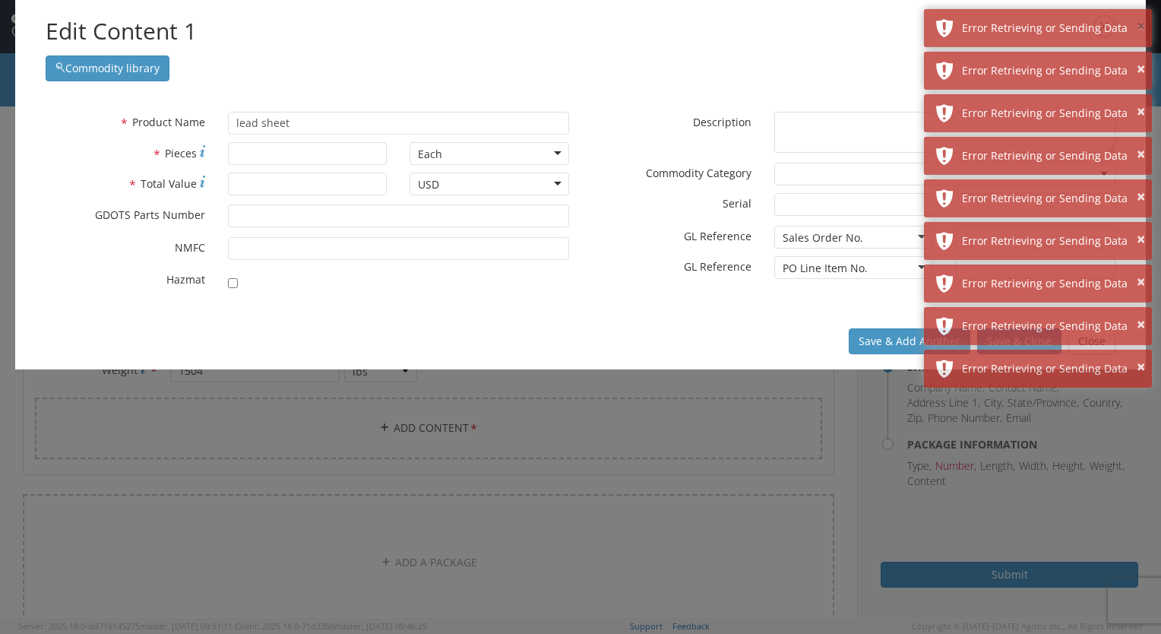
click at [1143, 27] on button "×" at bounding box center [1141, 27] width 8 height 22
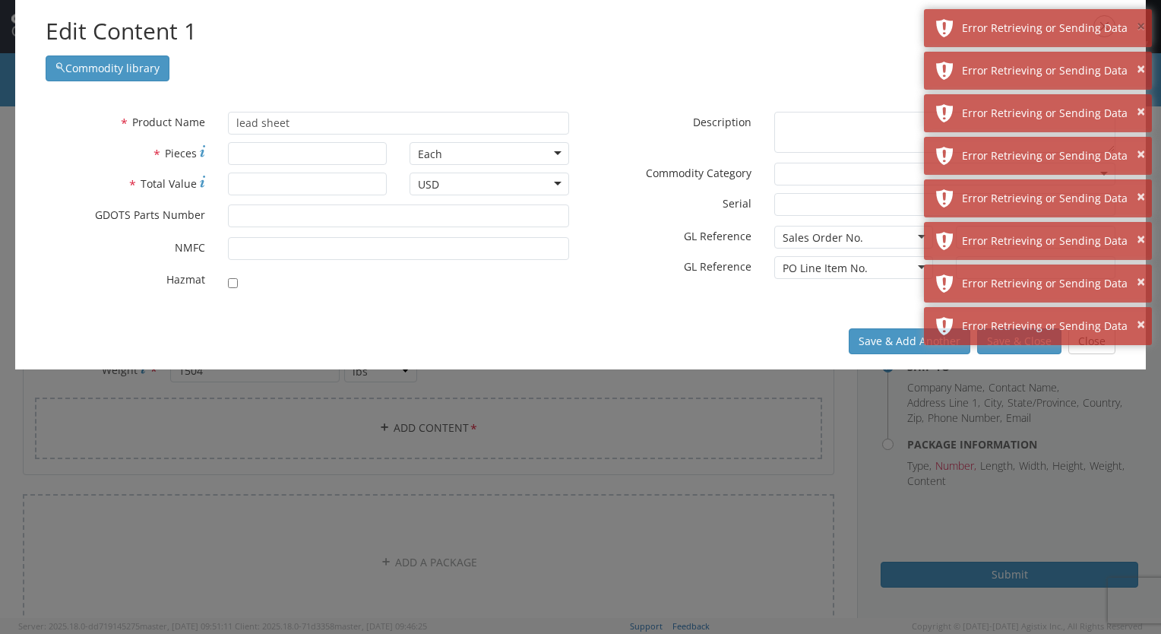
click at [1143, 27] on button "×" at bounding box center [1141, 27] width 8 height 22
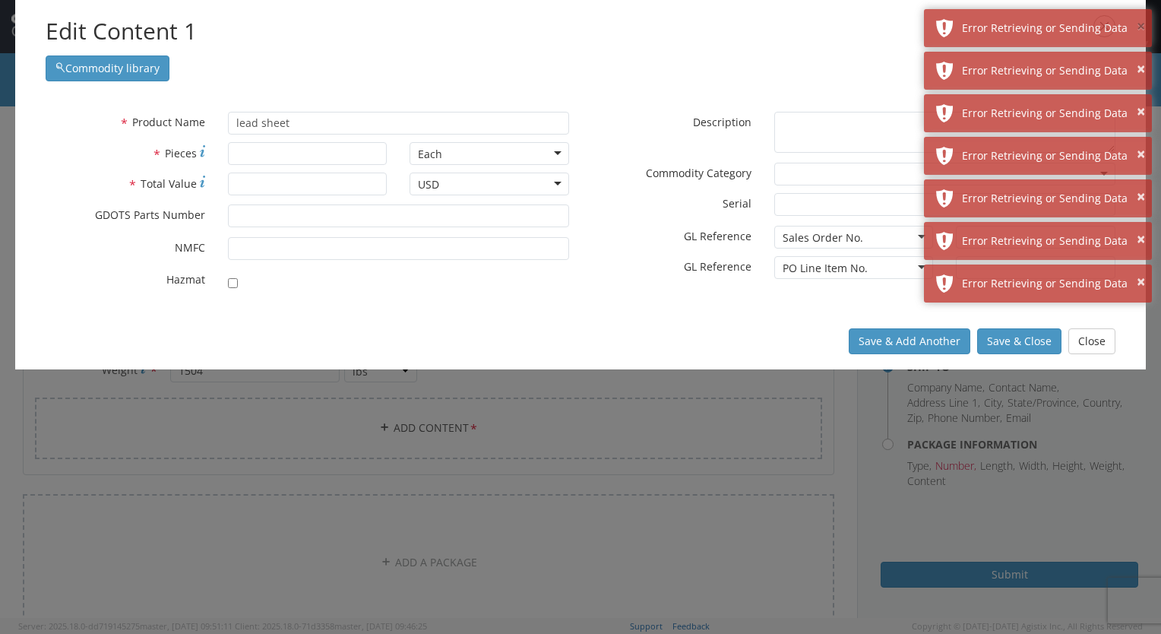
click at [1143, 27] on button "×" at bounding box center [1141, 27] width 8 height 22
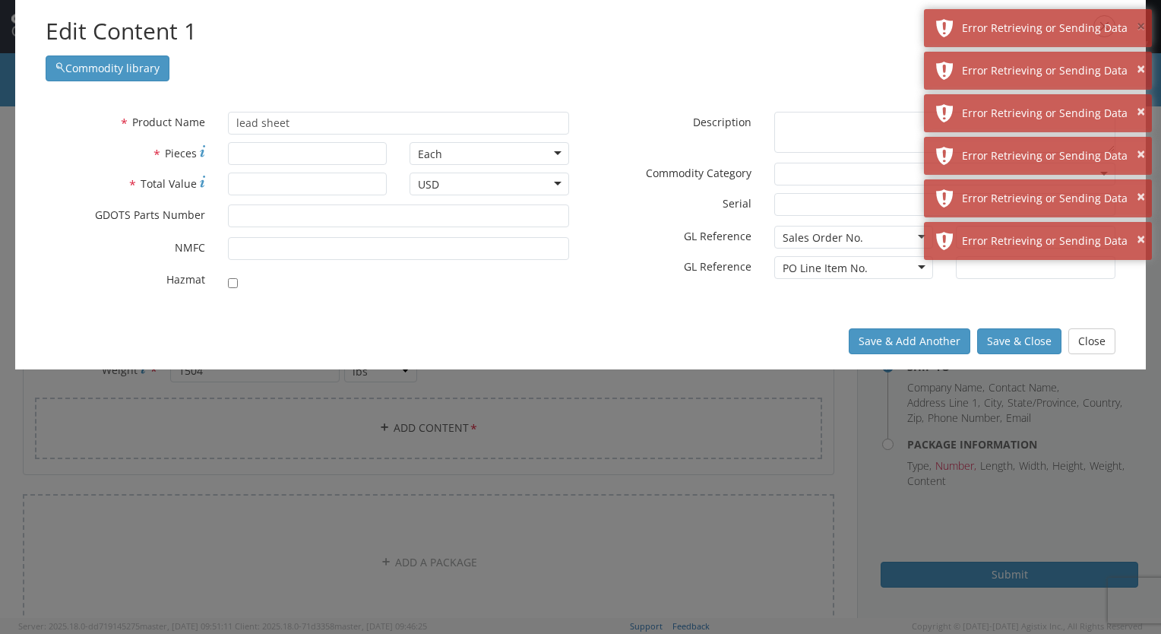
click at [1143, 27] on button "×" at bounding box center [1141, 27] width 8 height 22
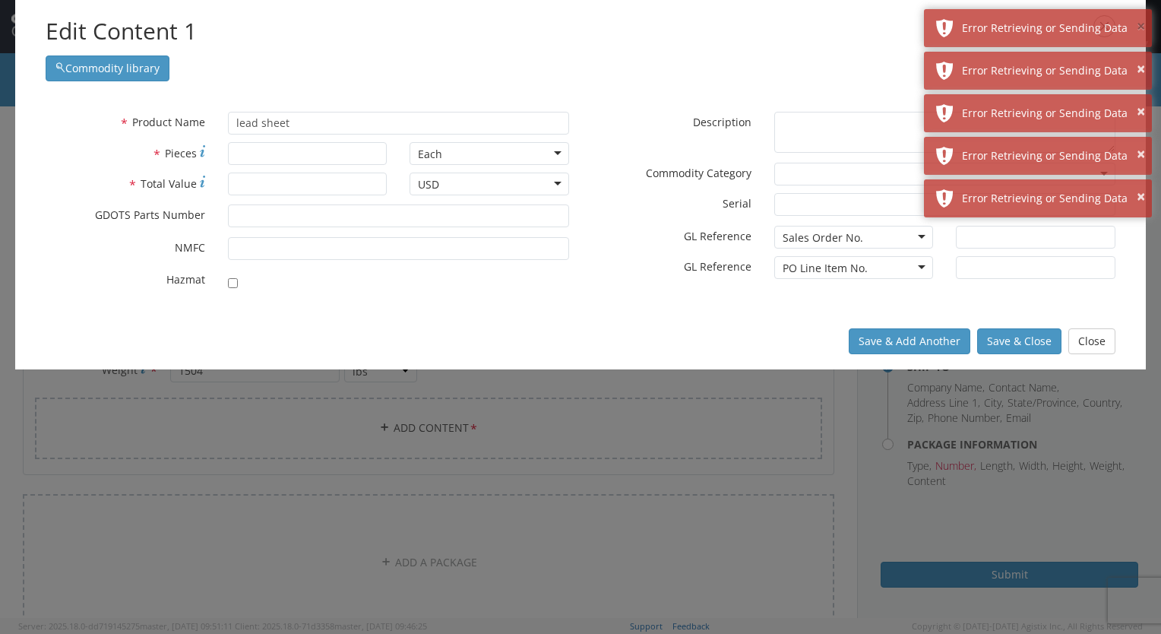
click at [1143, 27] on button "×" at bounding box center [1141, 27] width 8 height 22
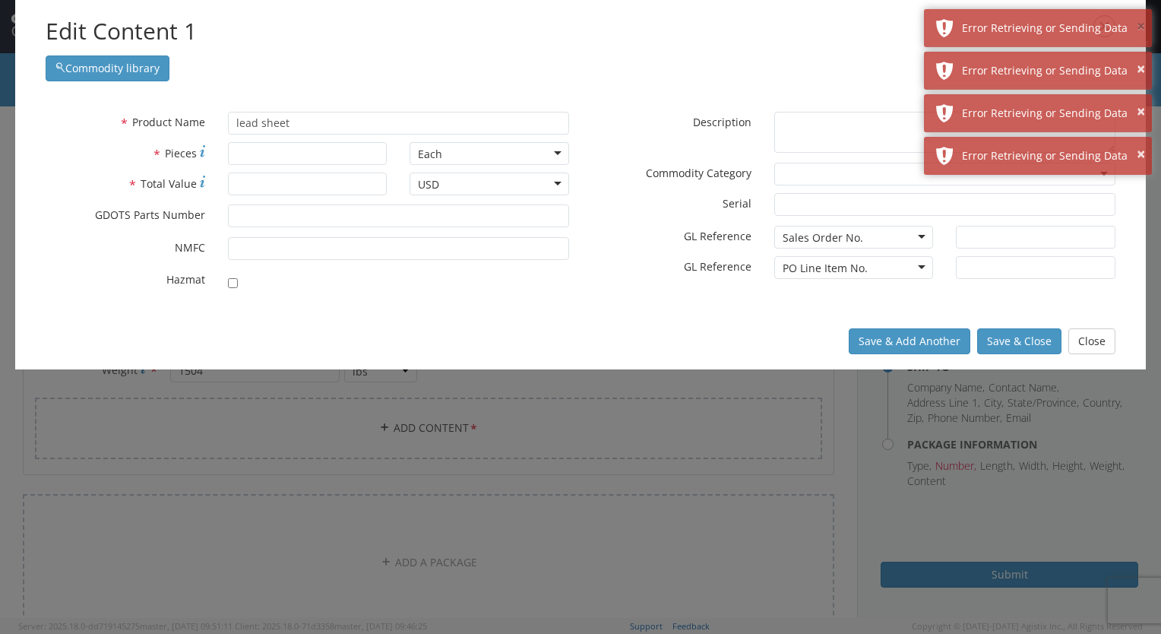
click at [1143, 27] on button "×" at bounding box center [1141, 27] width 8 height 22
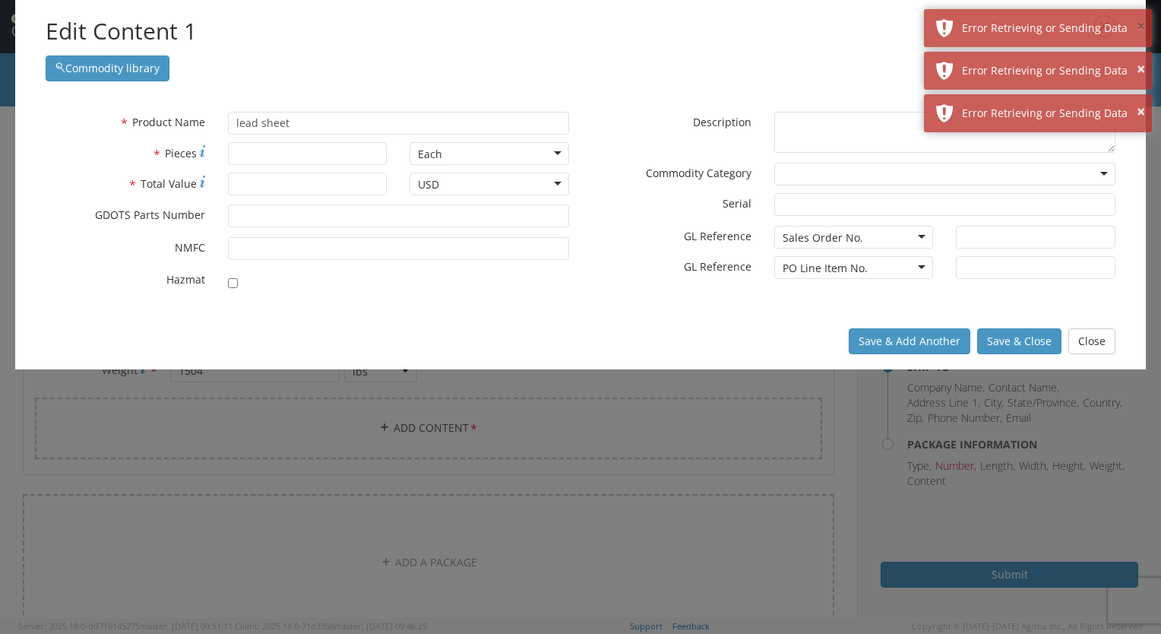
click at [1143, 27] on button "×" at bounding box center [1141, 27] width 8 height 22
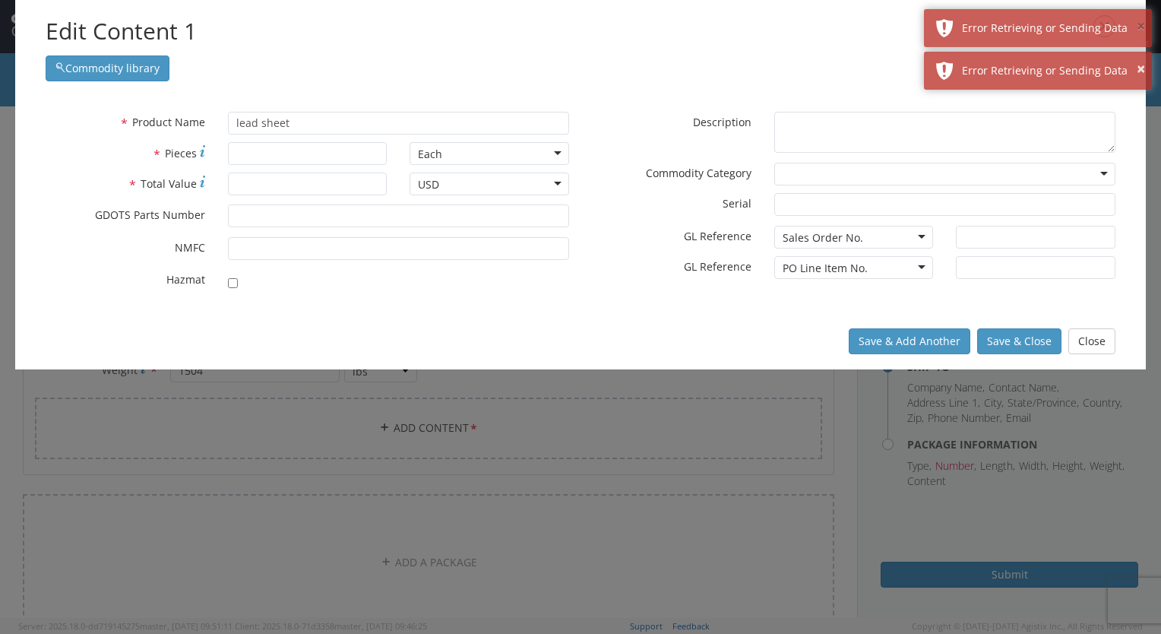
click at [1143, 27] on button "×" at bounding box center [1141, 27] width 8 height 22
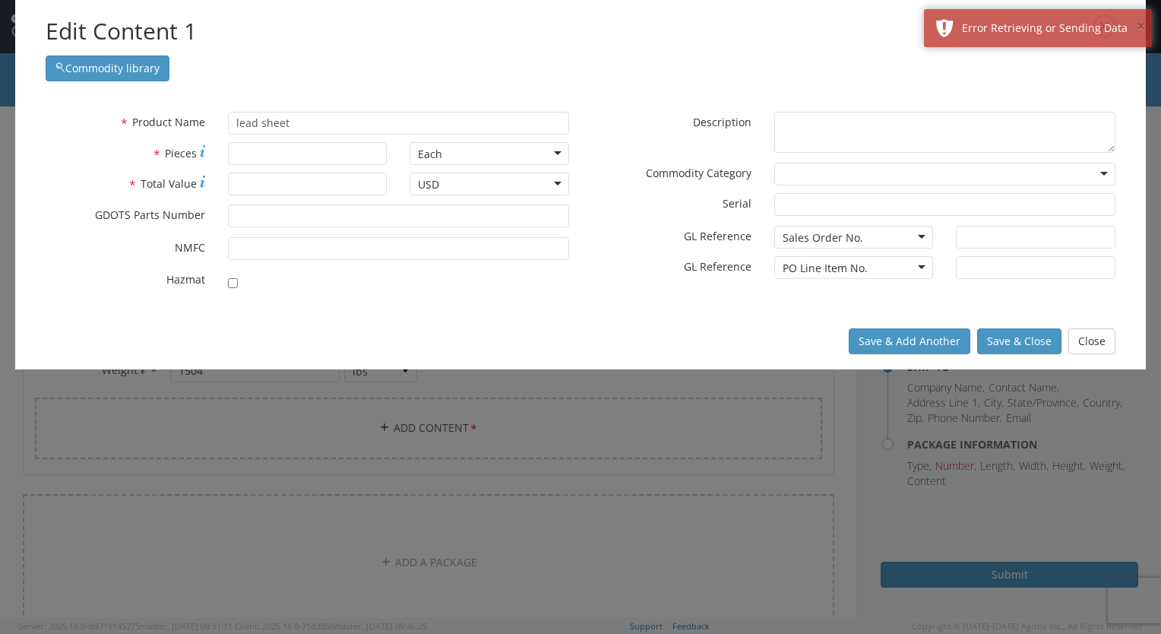
click at [1143, 27] on button "×" at bounding box center [1141, 27] width 8 height 22
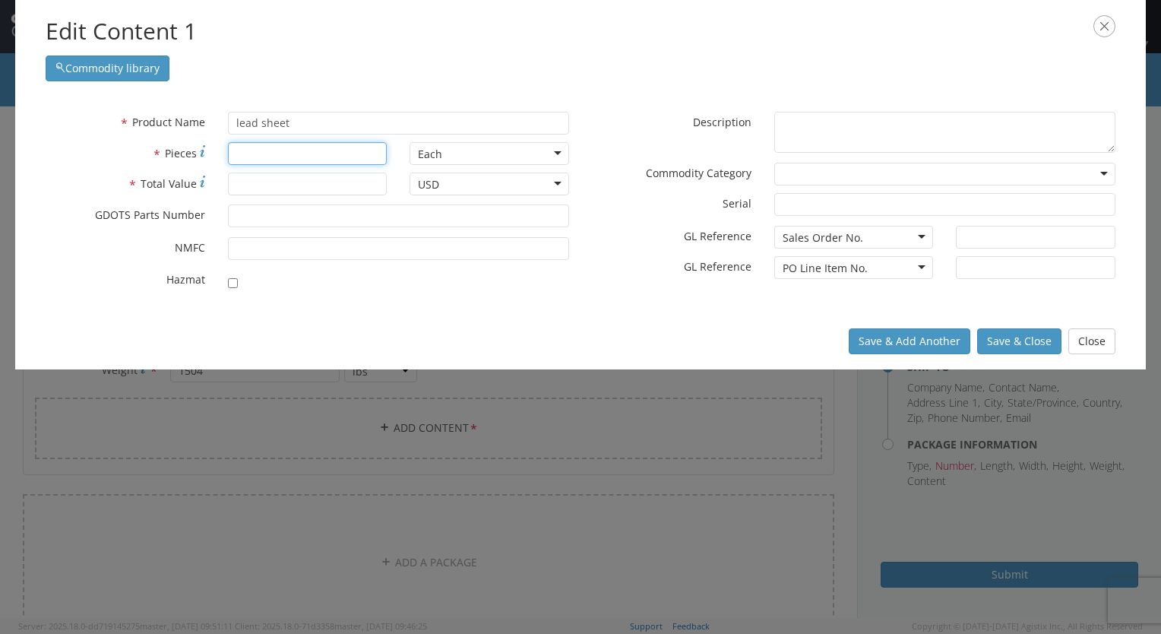
click at [348, 151] on input "* Pieces" at bounding box center [308, 153] width 160 height 23
type input "54"
click at [331, 178] on input "* Total Value" at bounding box center [308, 184] width 160 height 23
type input "19846.80"
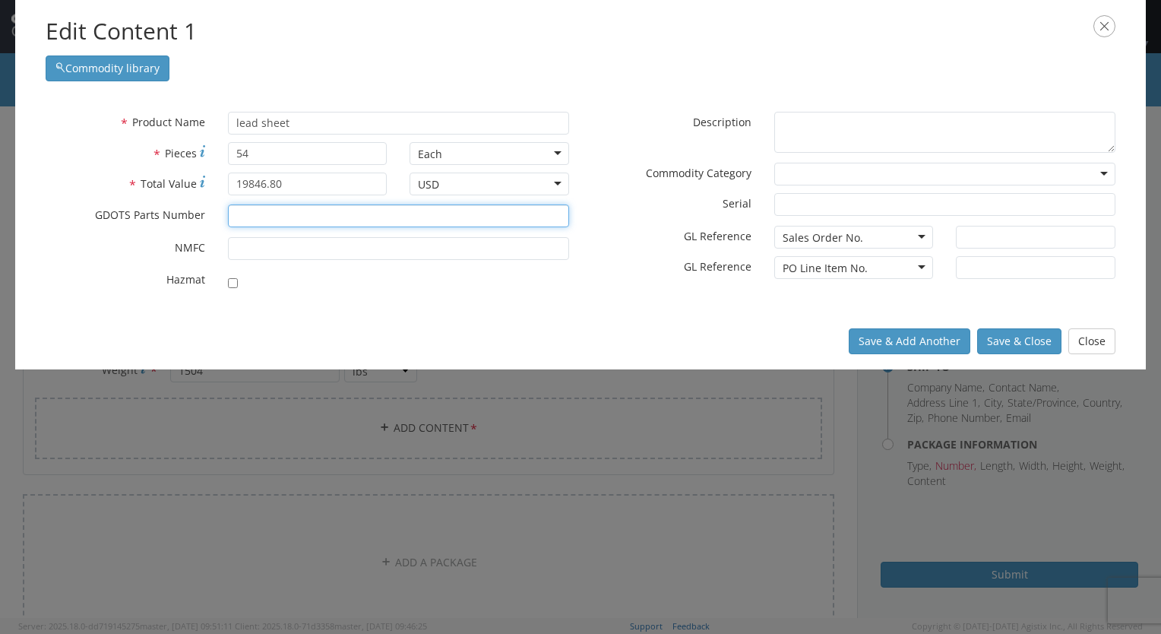
click at [240, 217] on input "* GDOTS Parts Number" at bounding box center [398, 215] width 341 height 23
type input "qq-l-201"
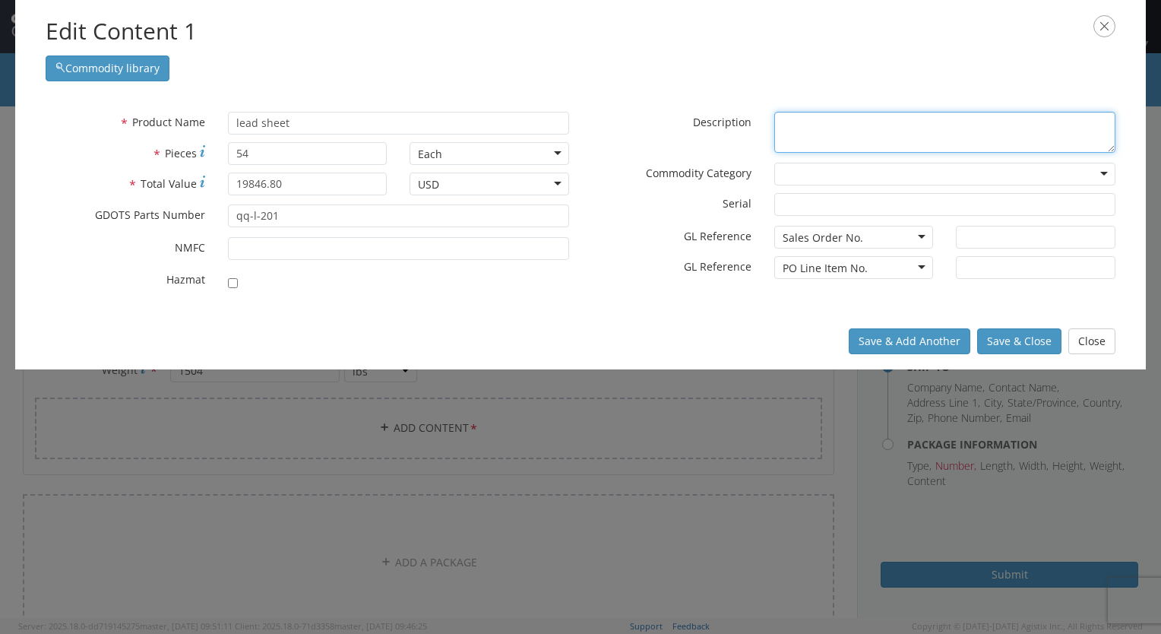
click at [822, 131] on textarea "* Description" at bounding box center [945, 133] width 341 height 42
type textarea "lead sheet grade b .002 thk"
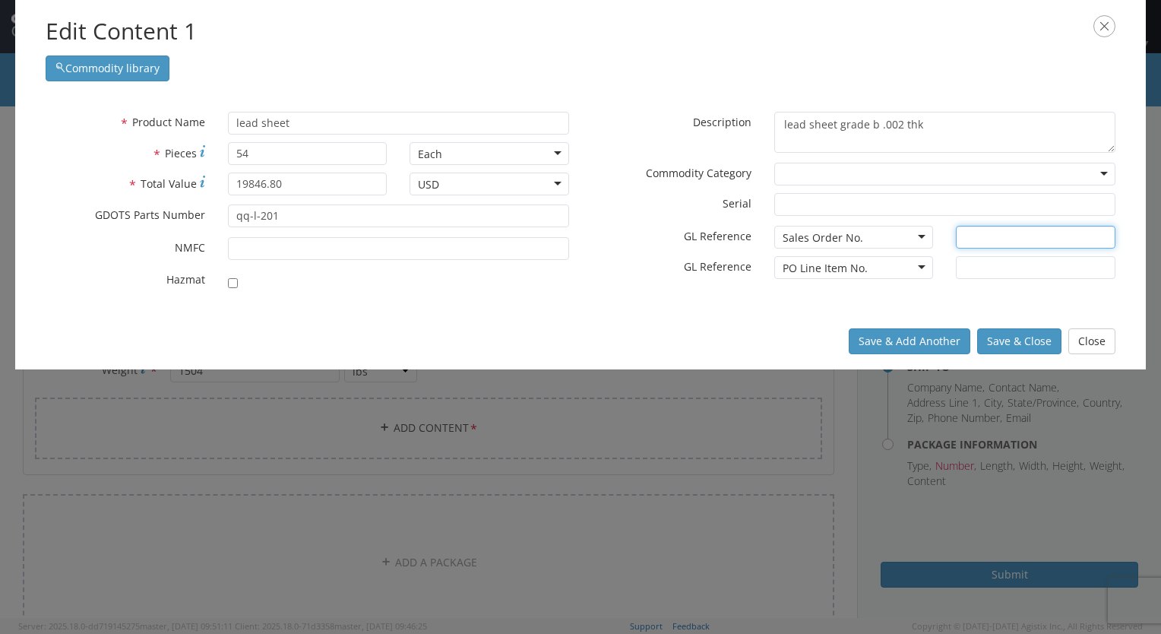
click at [978, 235] on input "text" at bounding box center [1036, 237] width 160 height 23
type input "89705"
click at [977, 265] on input "text" at bounding box center [1036, 267] width 160 height 23
type input "1"
click at [1012, 339] on button "Save & Close" at bounding box center [1019, 341] width 84 height 26
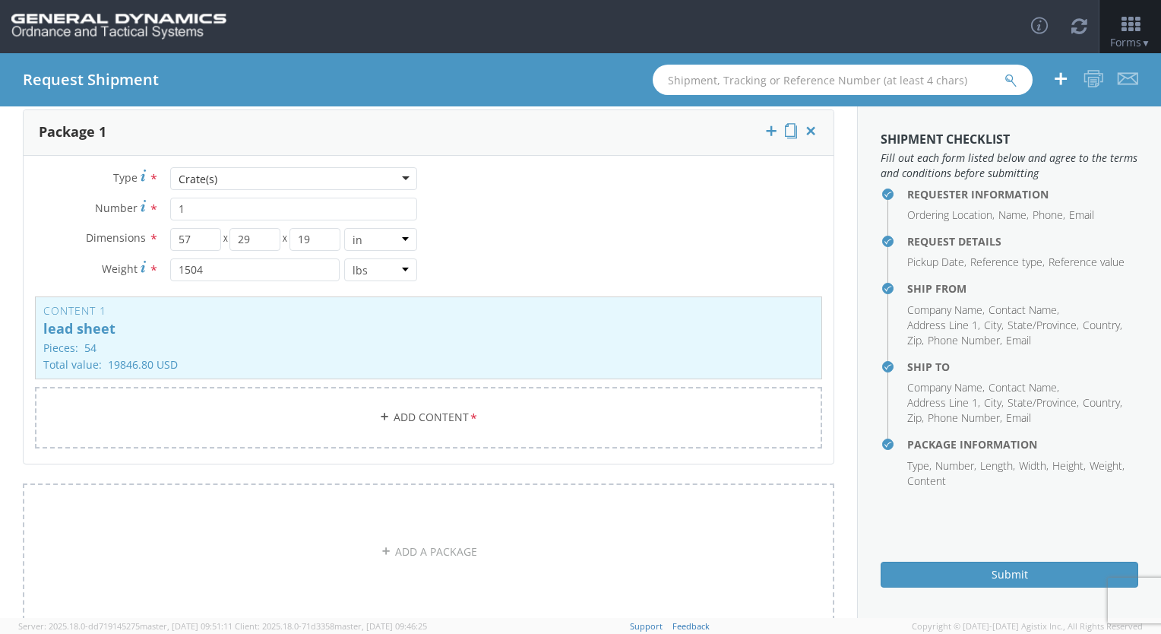
scroll to position [0, 0]
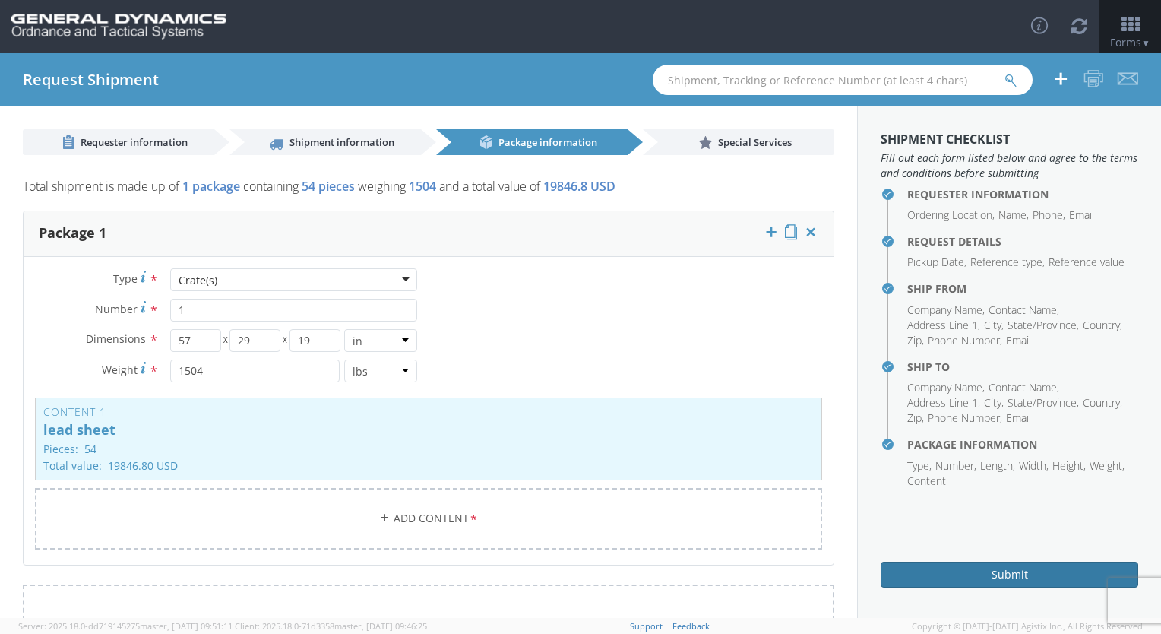
click at [952, 573] on button "Submit" at bounding box center [1010, 575] width 258 height 26
